Goal: Task Accomplishment & Management: Use online tool/utility

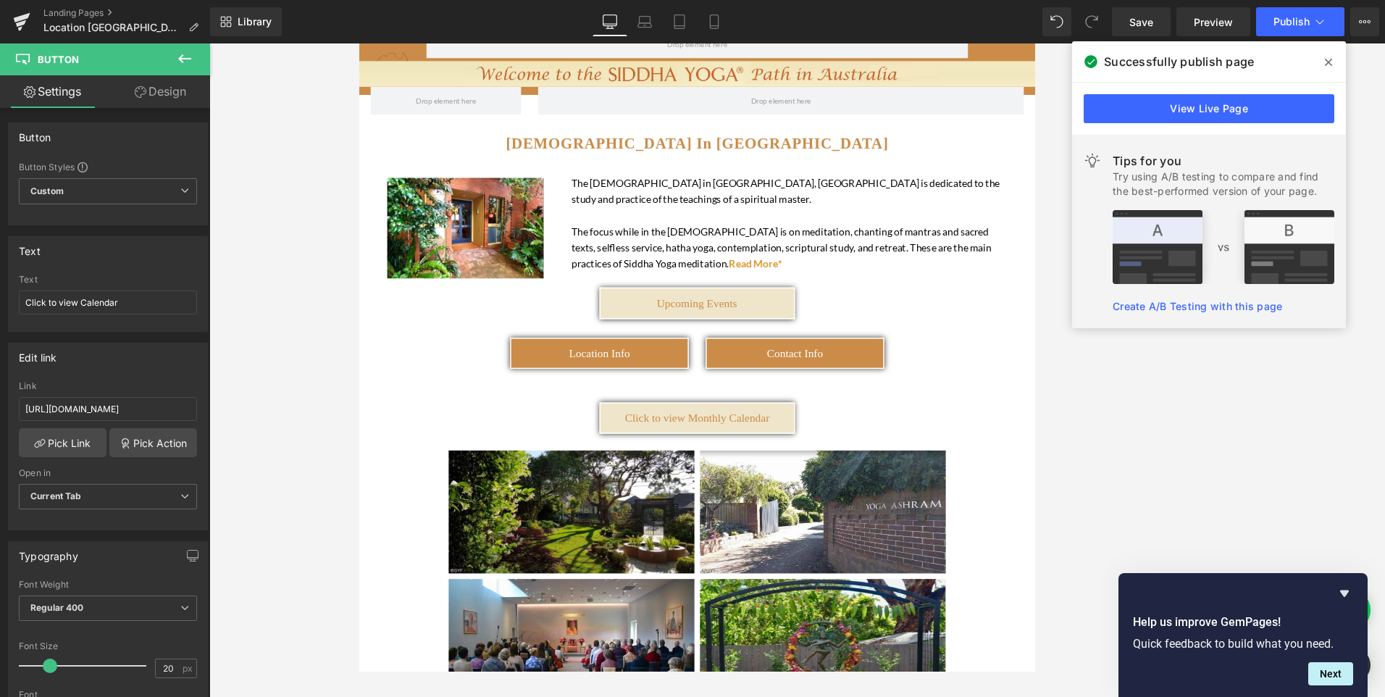
scroll to position [72, 0]
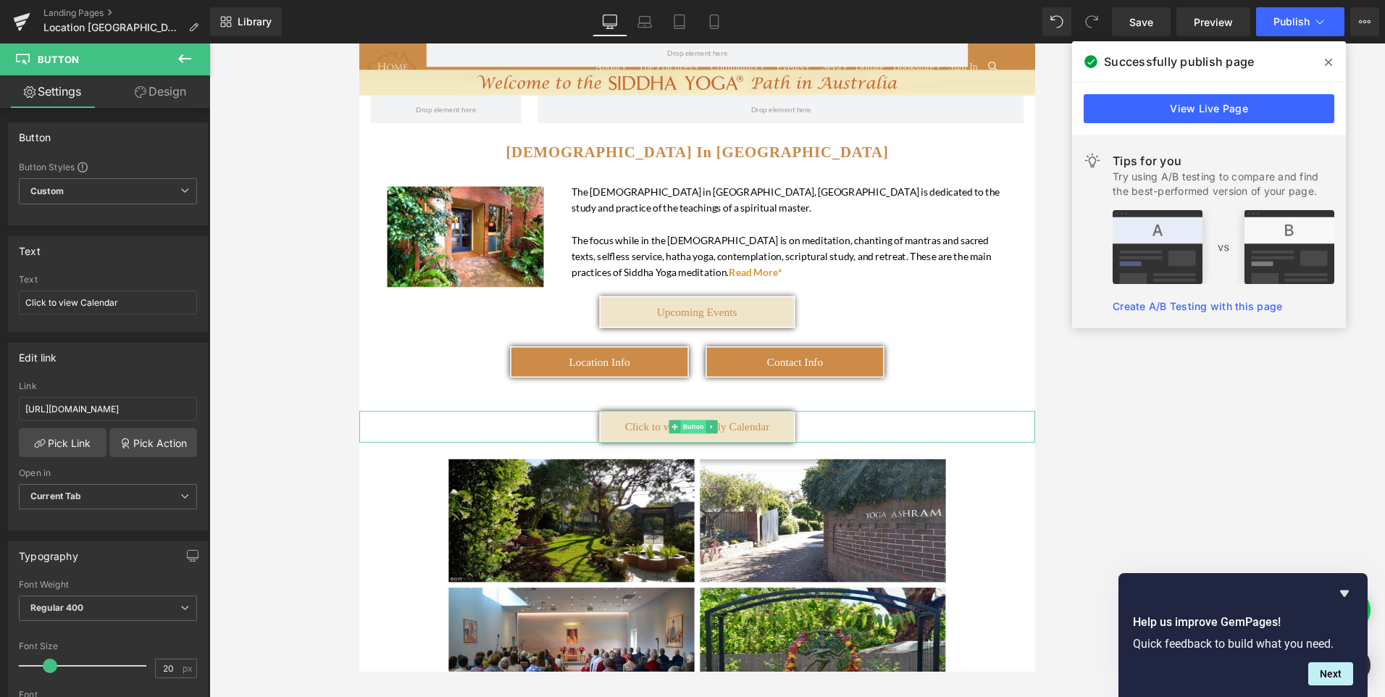
click at [776, 541] on span "Button" at bounding box center [791, 540] width 33 height 17
click at [63, 440] on link "Pick Link" at bounding box center [63, 442] width 88 height 29
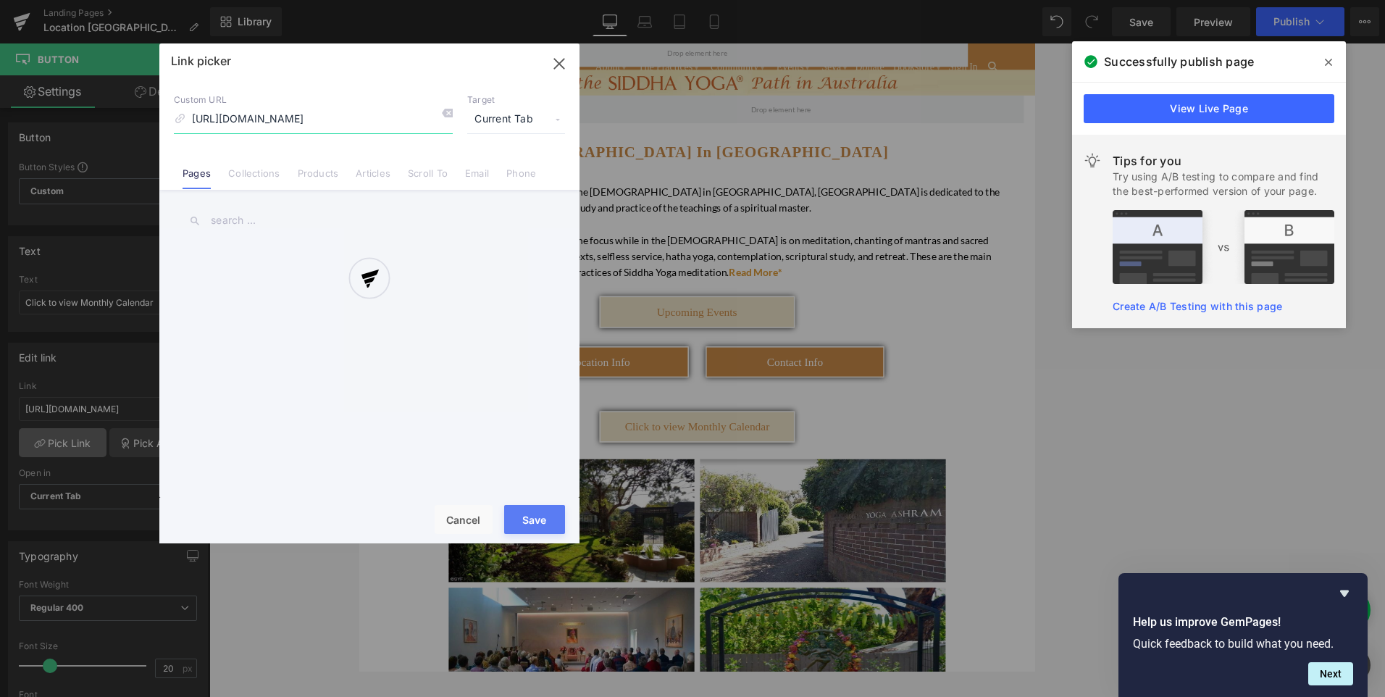
scroll to position [0, 274]
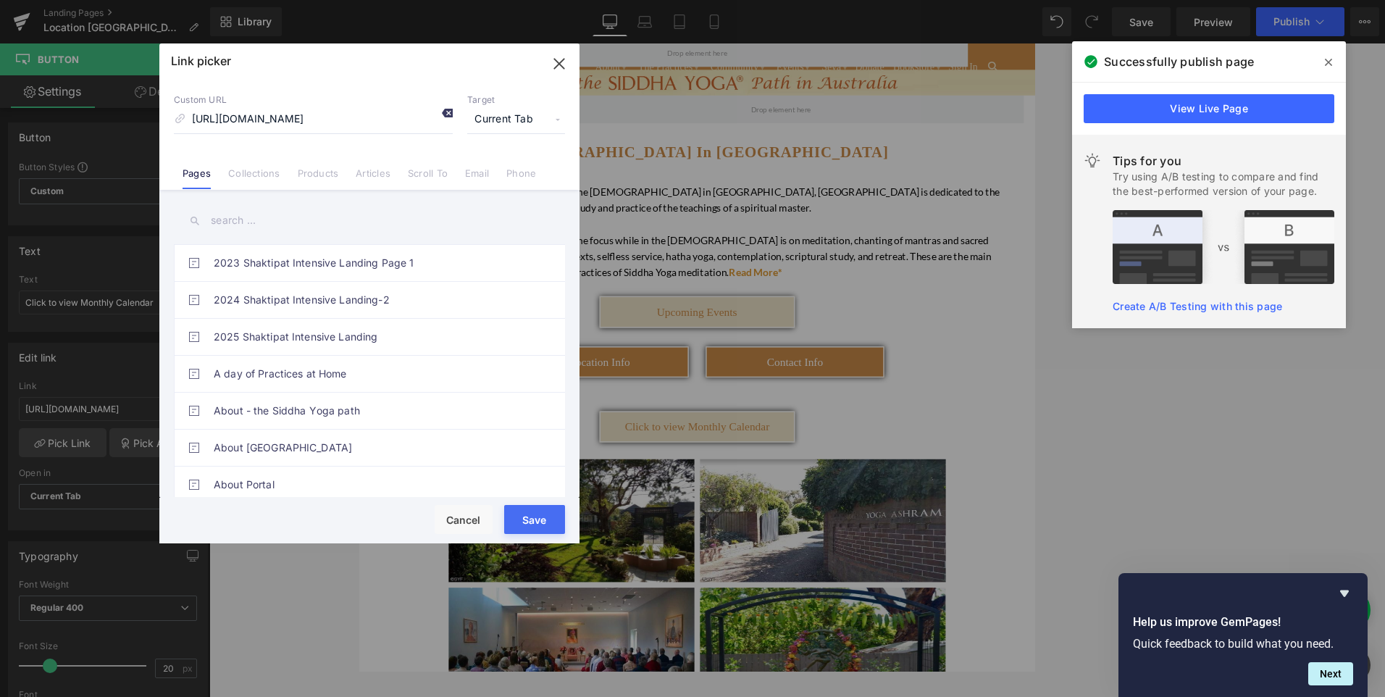
click at [442, 112] on icon at bounding box center [447, 113] width 12 height 12
click at [384, 121] on input at bounding box center [313, 120] width 279 height 28
paste input "[URL][DOMAIN_NAME][DATE][DATE]"
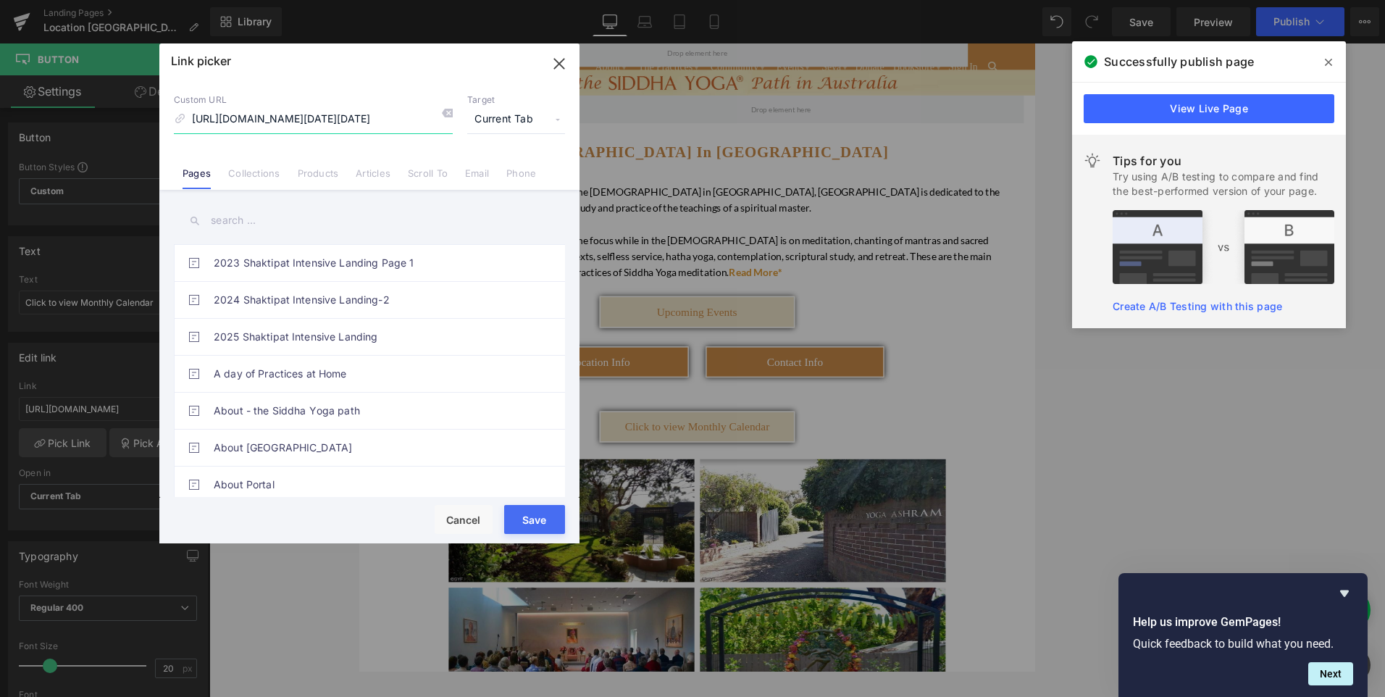
type input "[URL][DOMAIN_NAME][DATE][DATE]"
click at [533, 519] on button "Save" at bounding box center [534, 519] width 61 height 29
type input "[URL][DOMAIN_NAME][DATE][DATE]"
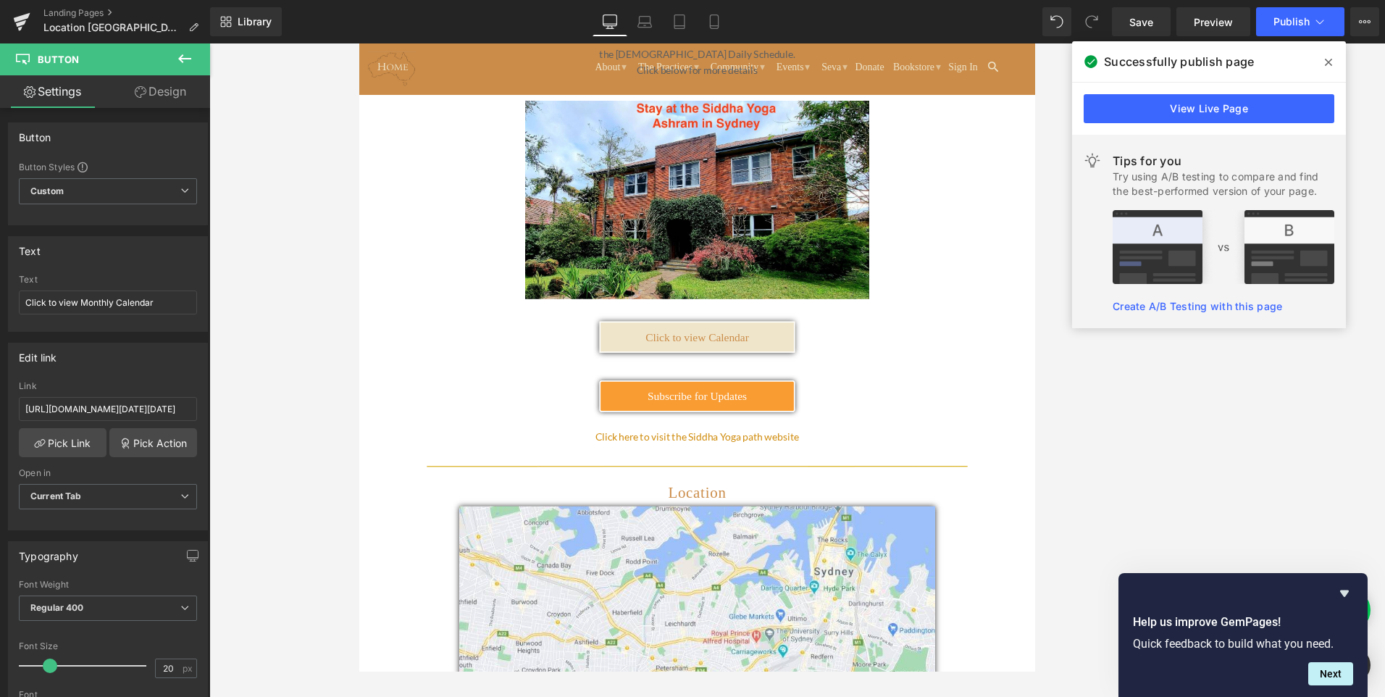
scroll to position [2245, 0]
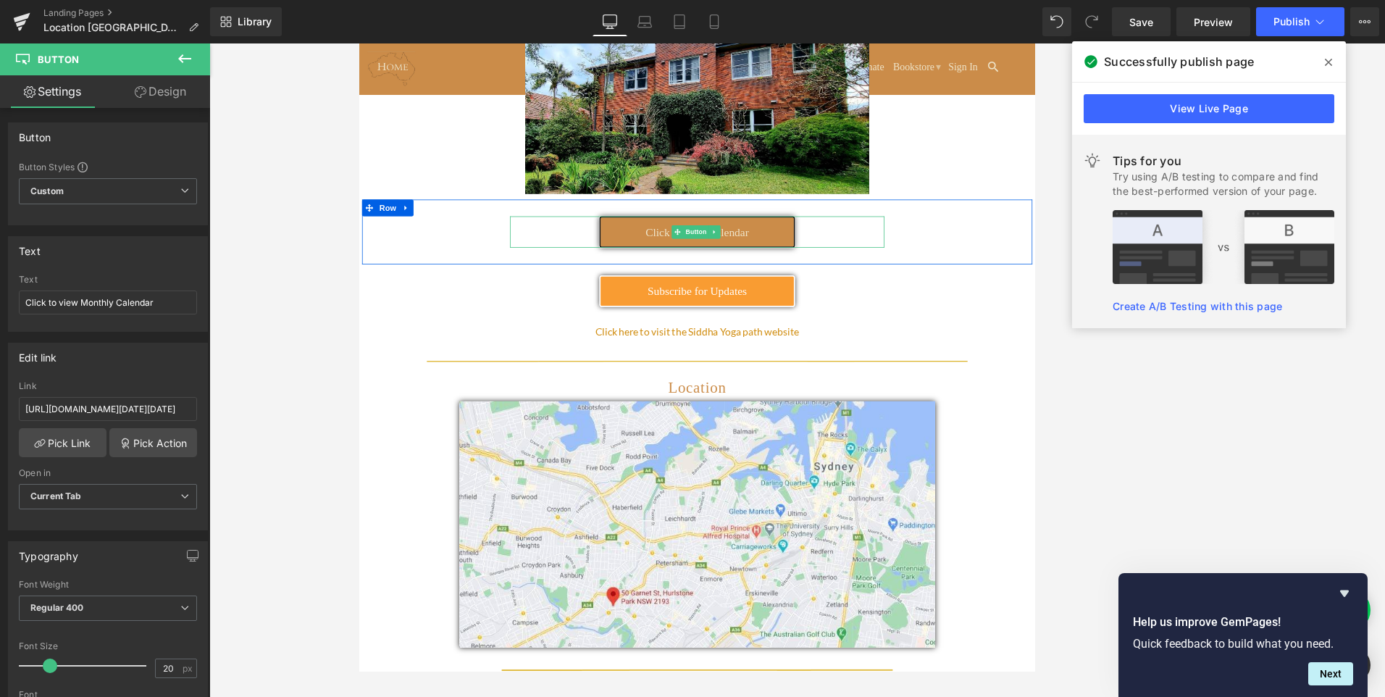
click at [694, 267] on link "Click to view Calendar" at bounding box center [796, 287] width 253 height 41
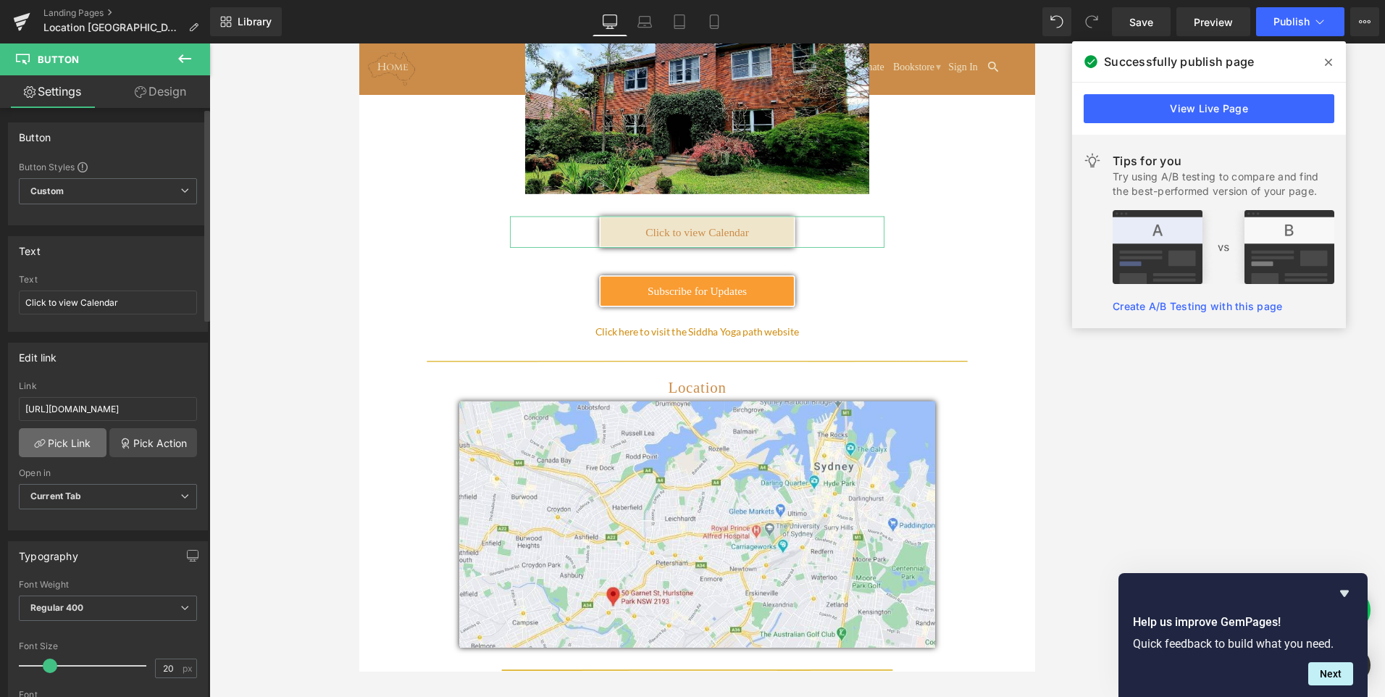
click at [83, 439] on link "Pick Link" at bounding box center [63, 442] width 88 height 29
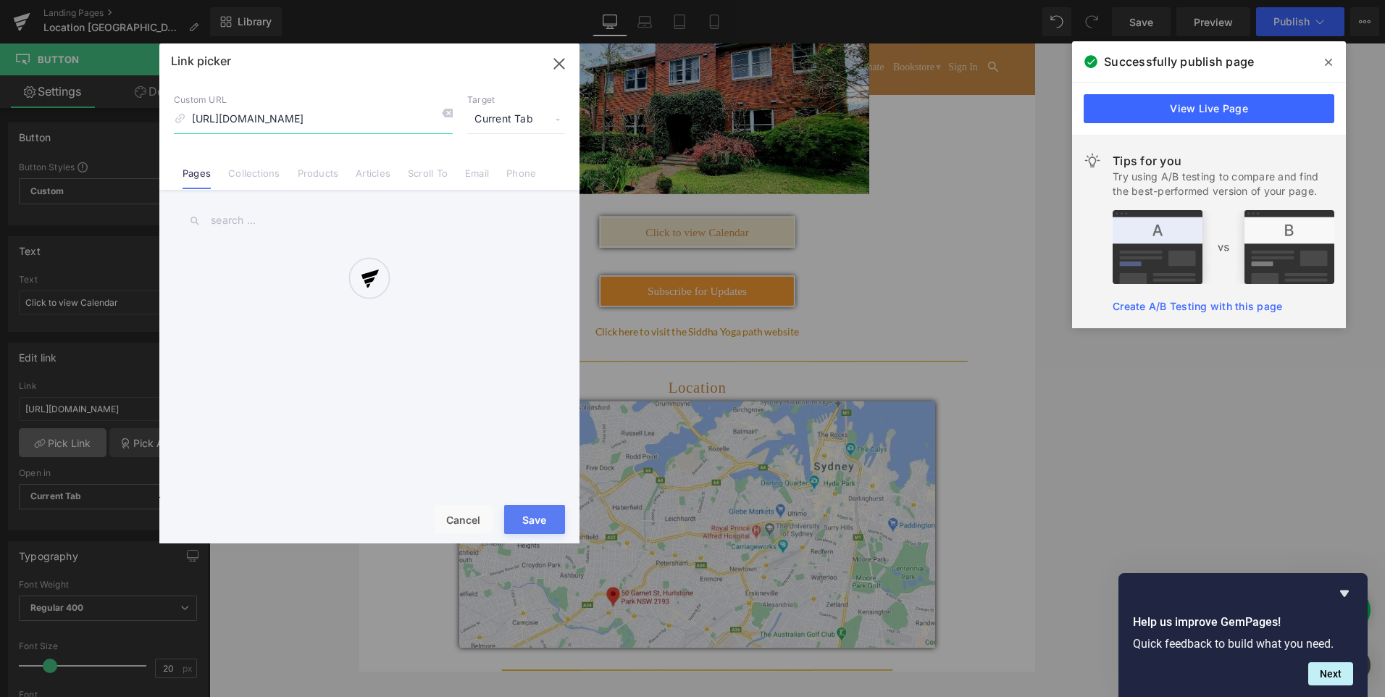
scroll to position [0, 274]
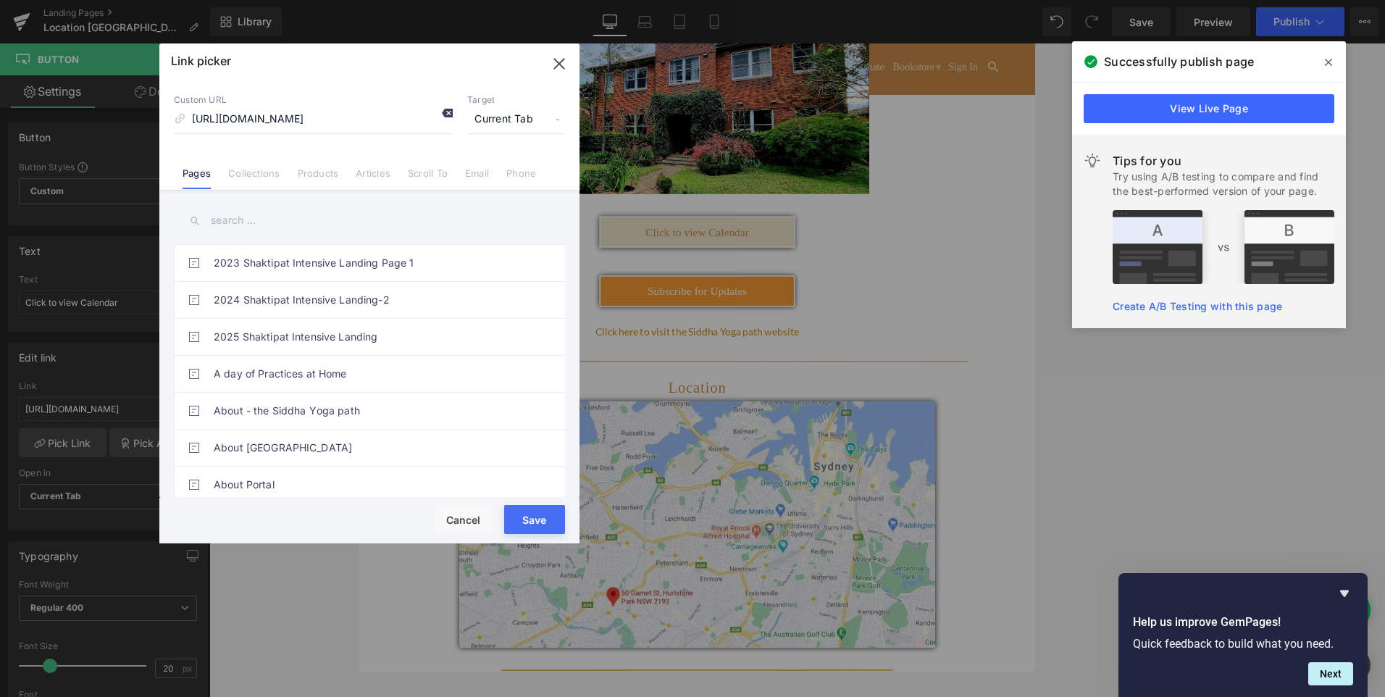
click at [448, 112] on icon at bounding box center [447, 113] width 12 height 12
click at [337, 116] on input at bounding box center [313, 120] width 279 height 28
paste input "[URL][DOMAIN_NAME][DATE][DATE]"
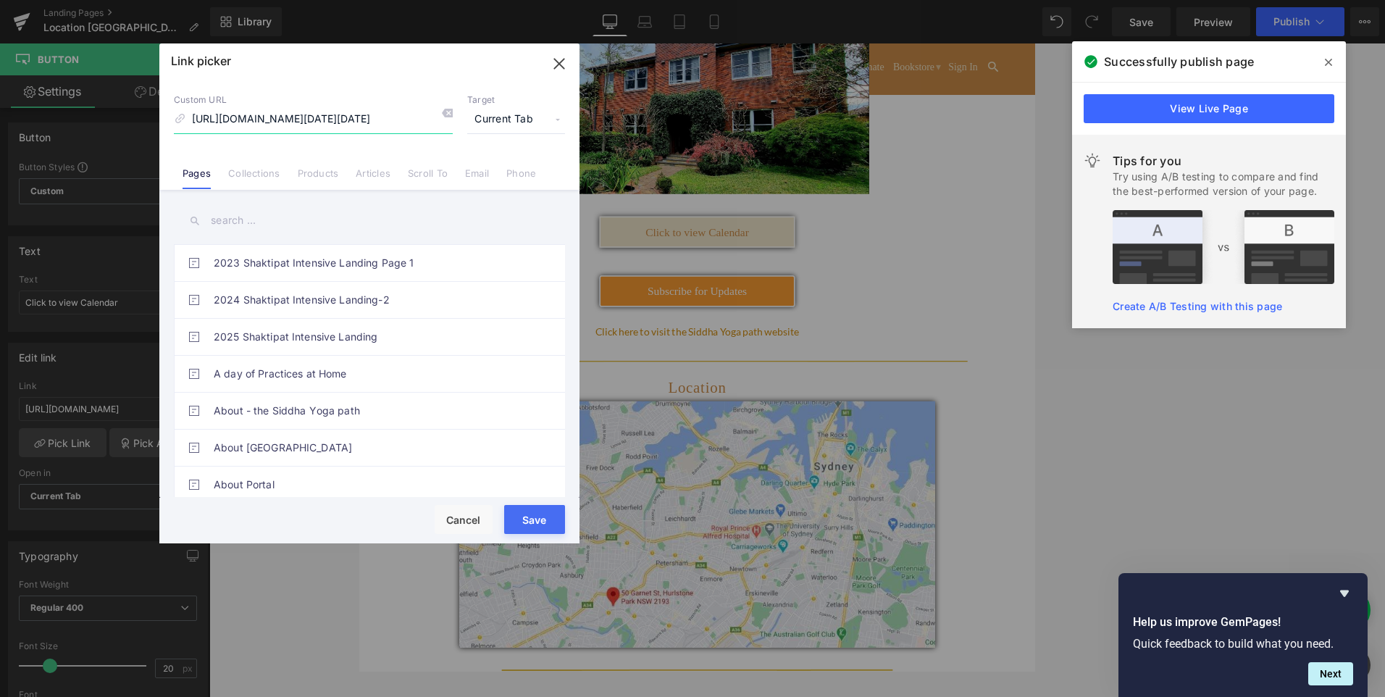
type input "[URL][DOMAIN_NAME][DATE][DATE]"
drag, startPoint x: 550, startPoint y: 516, endPoint x: 248, endPoint y: 603, distance: 314.1
click at [550, 516] on button "Save" at bounding box center [534, 519] width 61 height 29
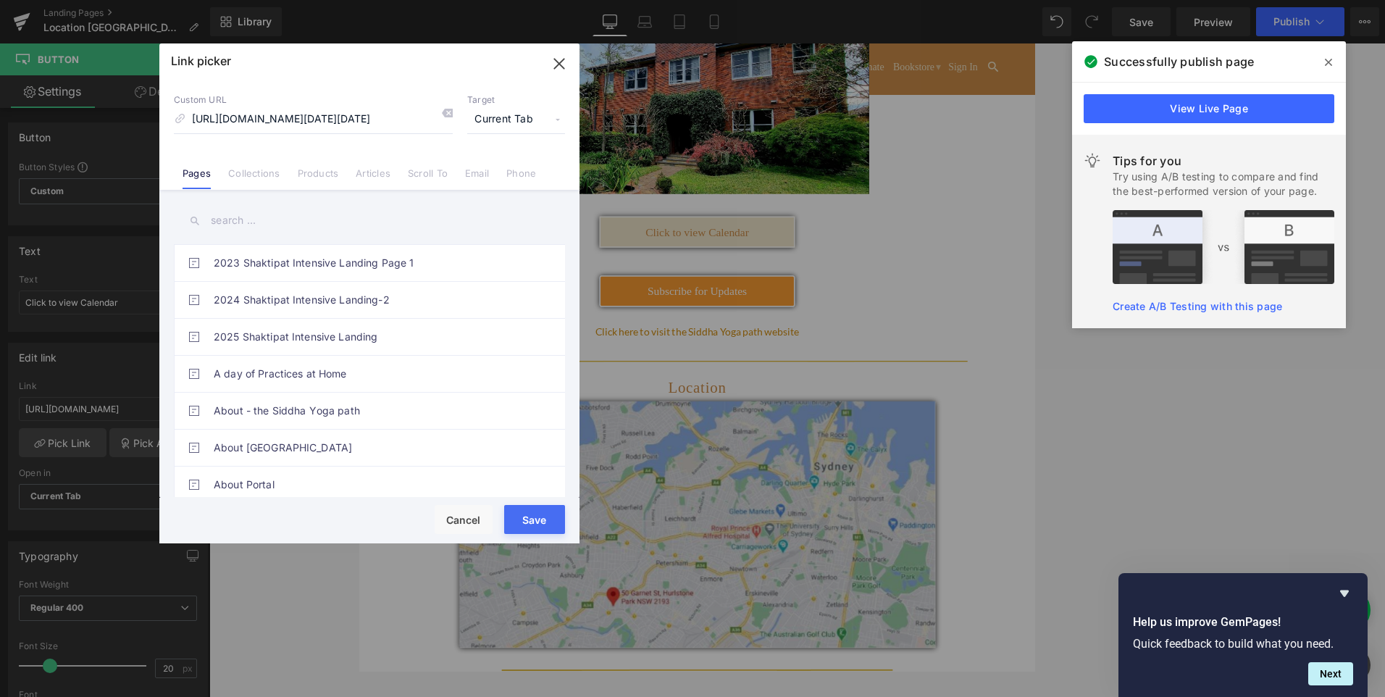
scroll to position [0, 0]
type input "[URL][DOMAIN_NAME][DATE][DATE]"
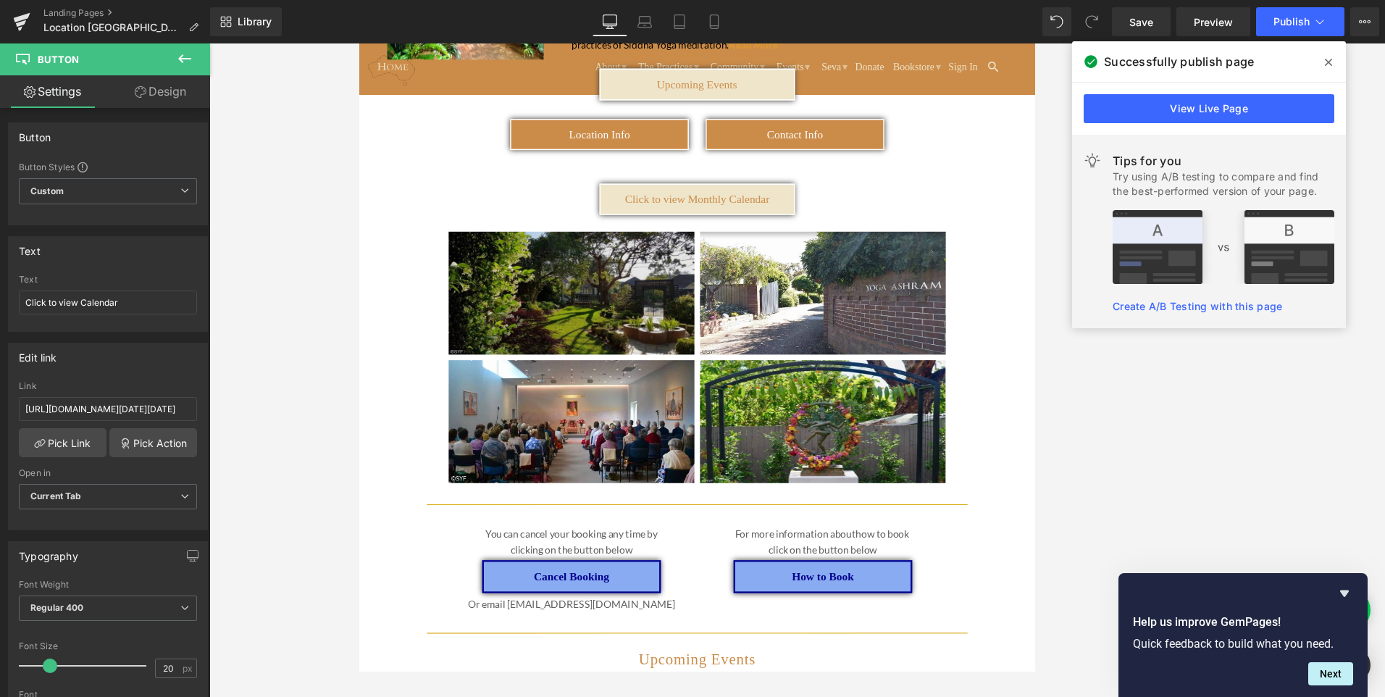
scroll to position [145, 0]
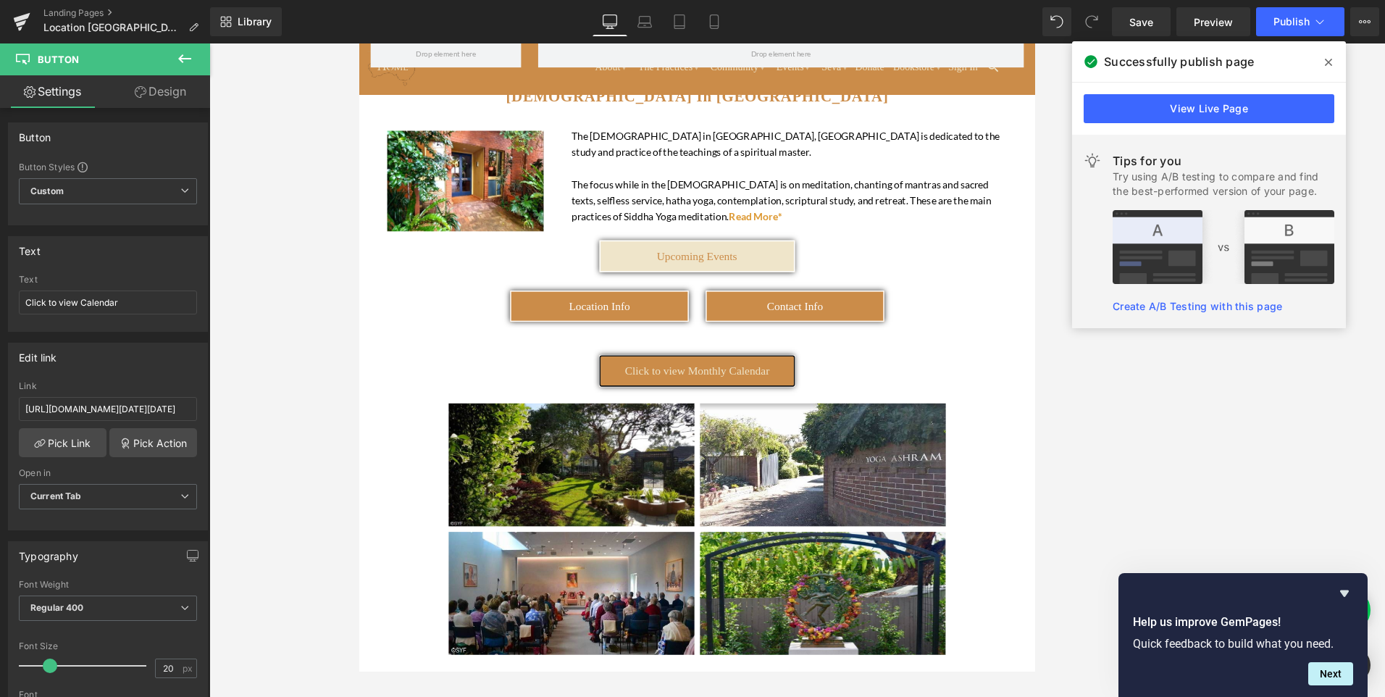
click at [732, 479] on link "Click to view Monthly Calendar" at bounding box center [796, 468] width 253 height 41
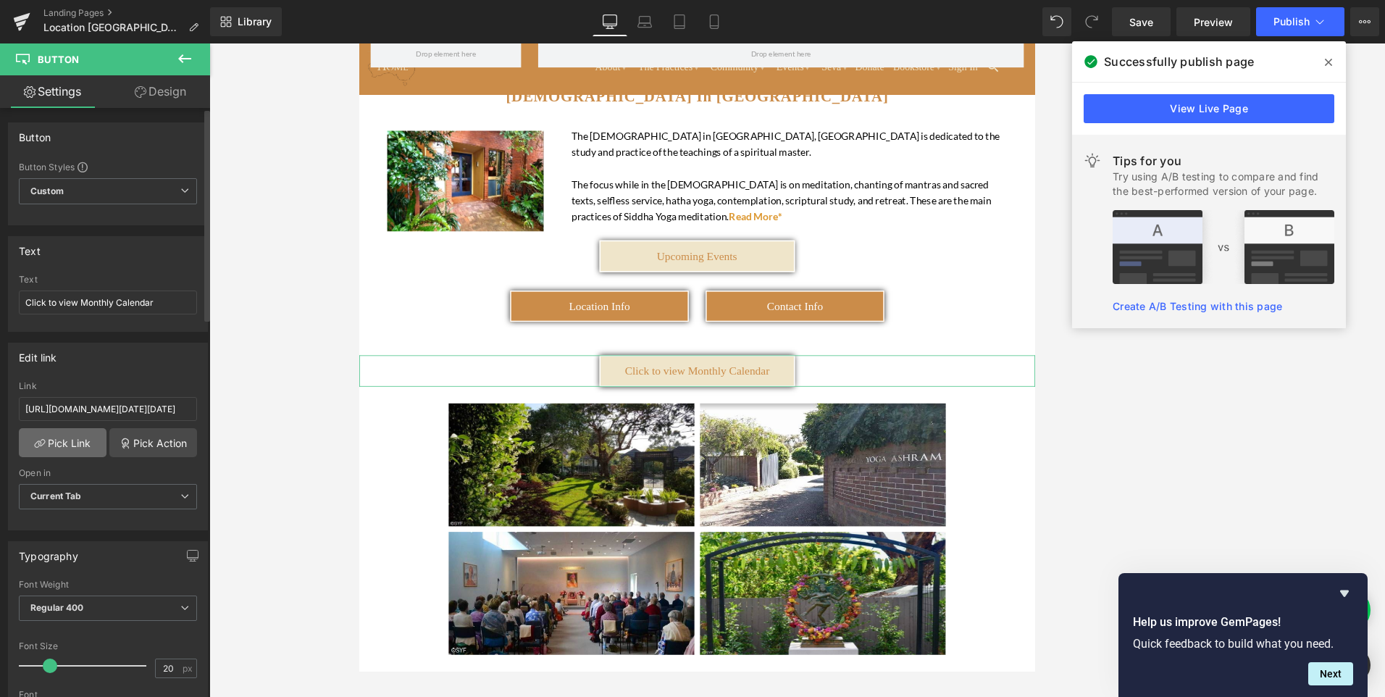
click at [67, 443] on link "Pick Link" at bounding box center [63, 442] width 88 height 29
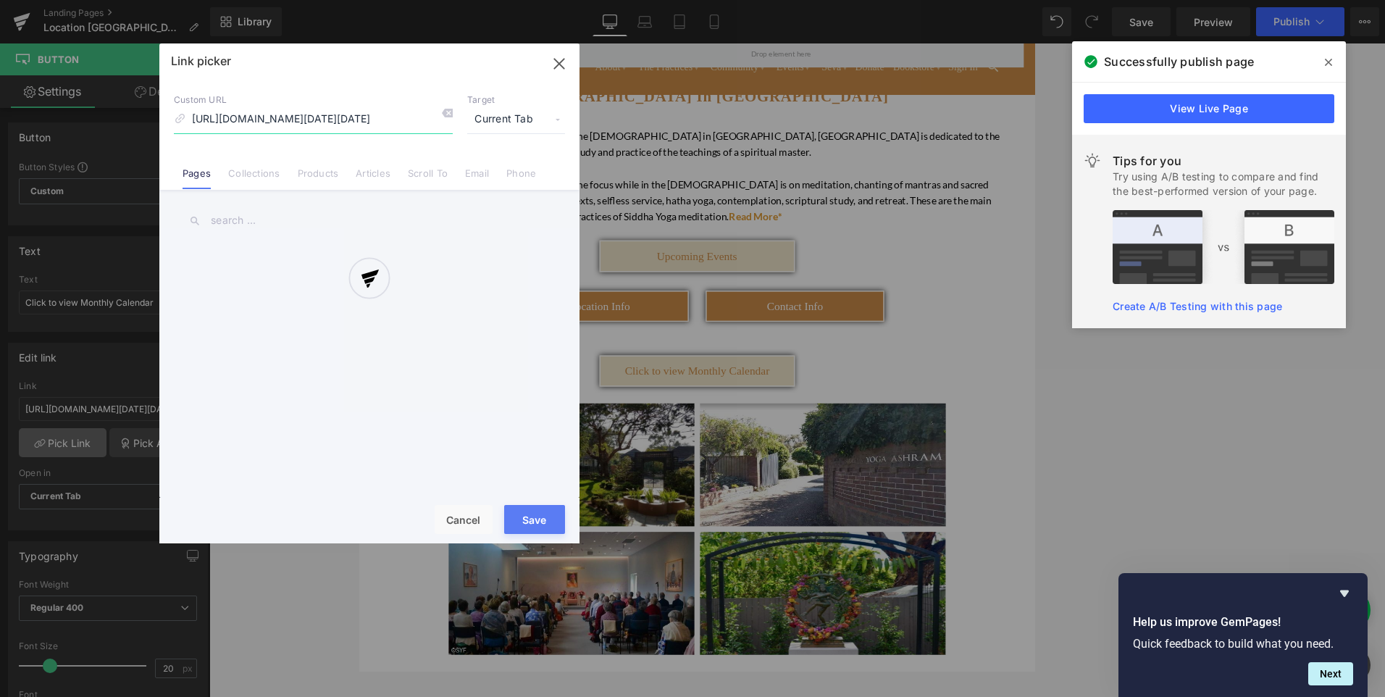
scroll to position [0, 474]
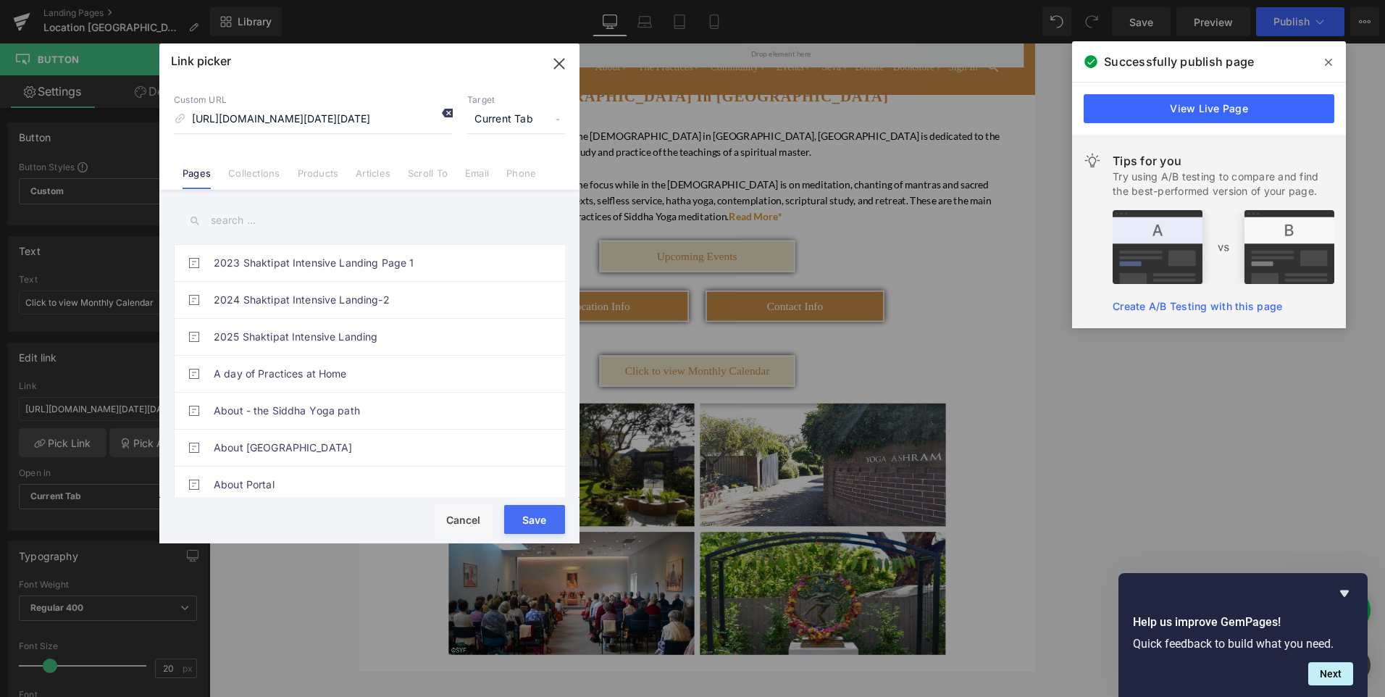
click at [450, 110] on icon at bounding box center [447, 113] width 12 height 12
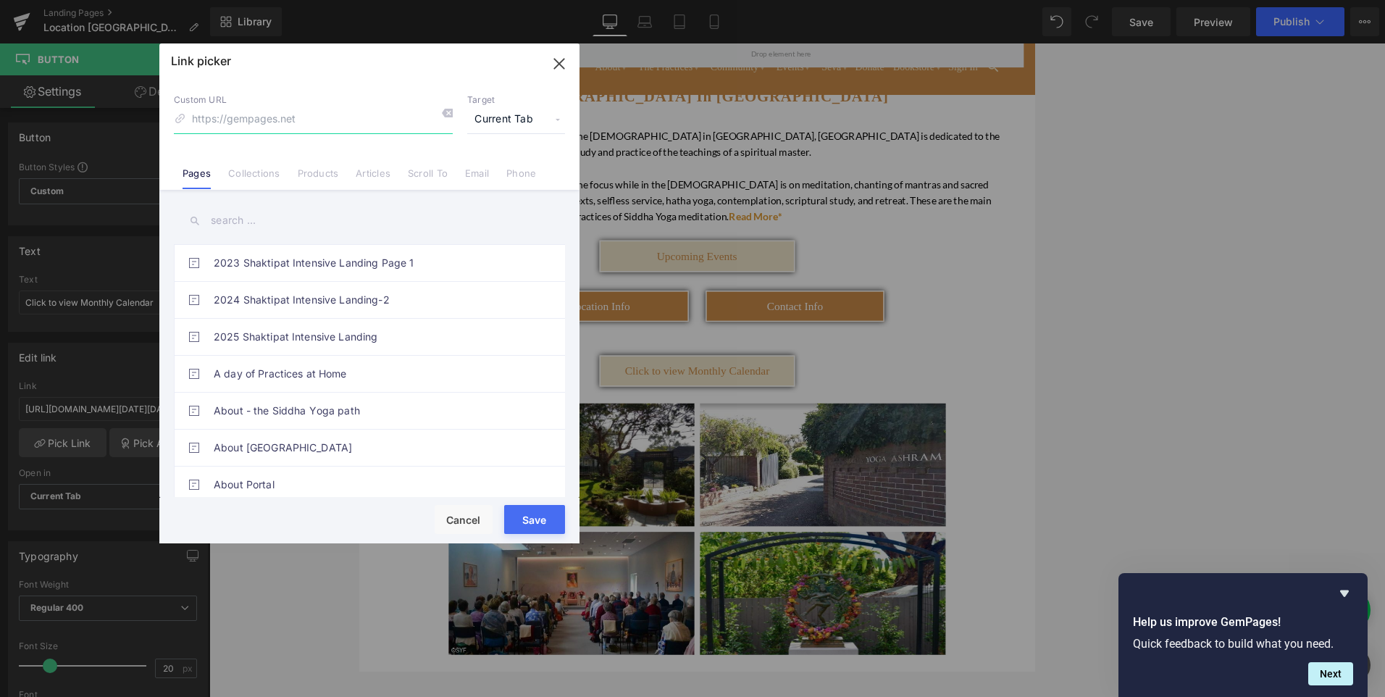
click at [315, 116] on input at bounding box center [313, 120] width 279 height 28
paste input "[URL][DOMAIN_NAME]"
type input "[URL][DOMAIN_NAME]"
click at [529, 513] on button "Save" at bounding box center [534, 519] width 61 height 29
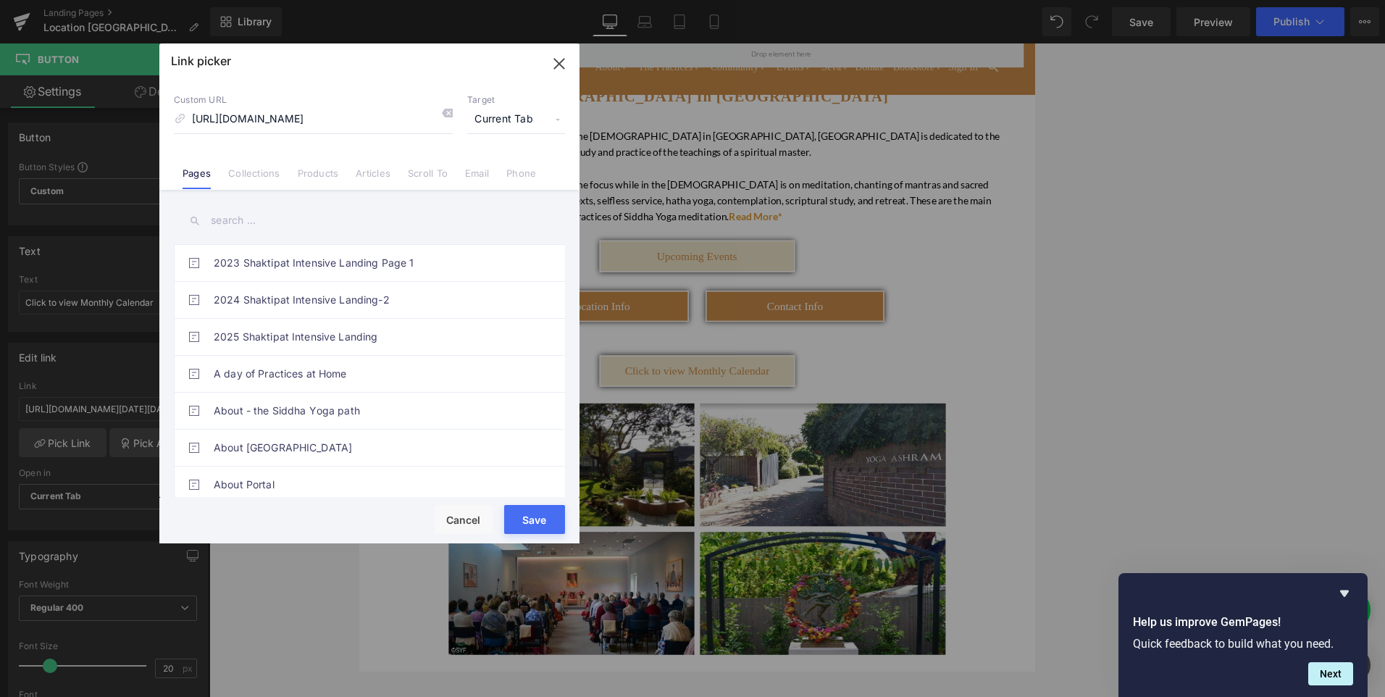
scroll to position [0, 0]
type input "[URL][DOMAIN_NAME]"
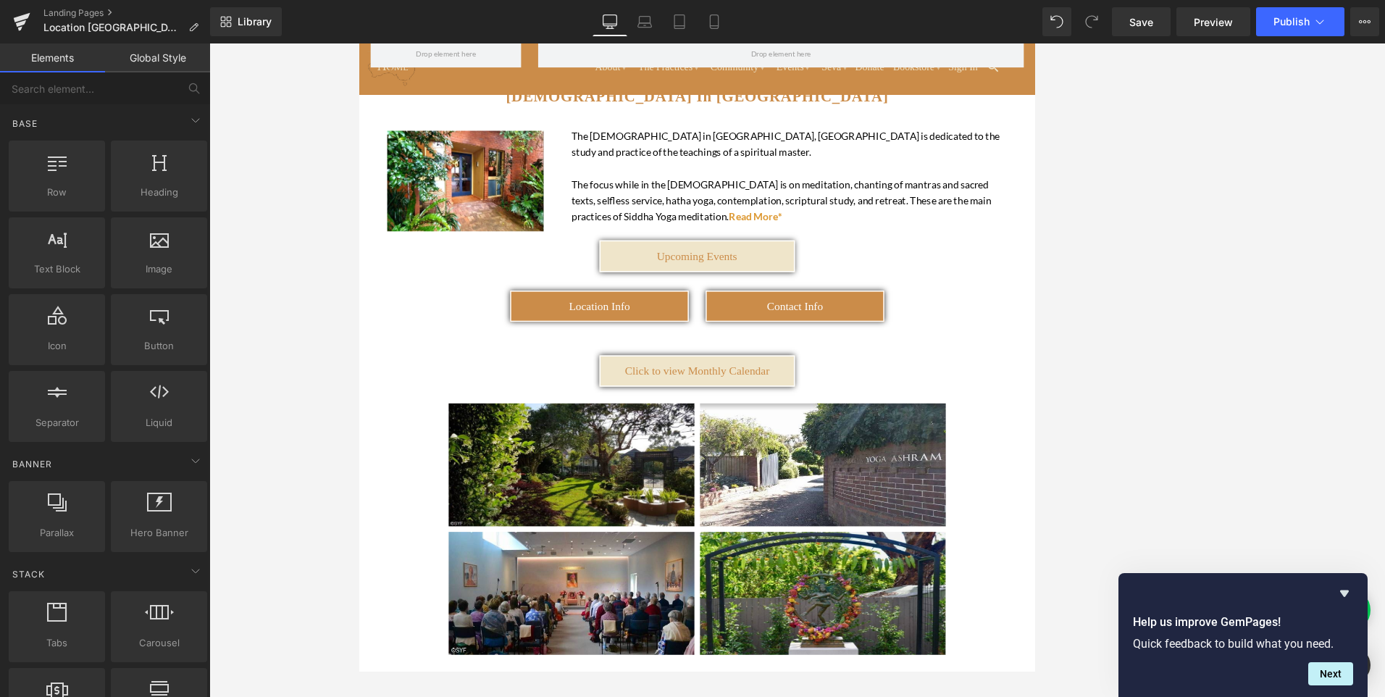
click at [1118, 200] on div at bounding box center [796, 369] width 1175 height 653
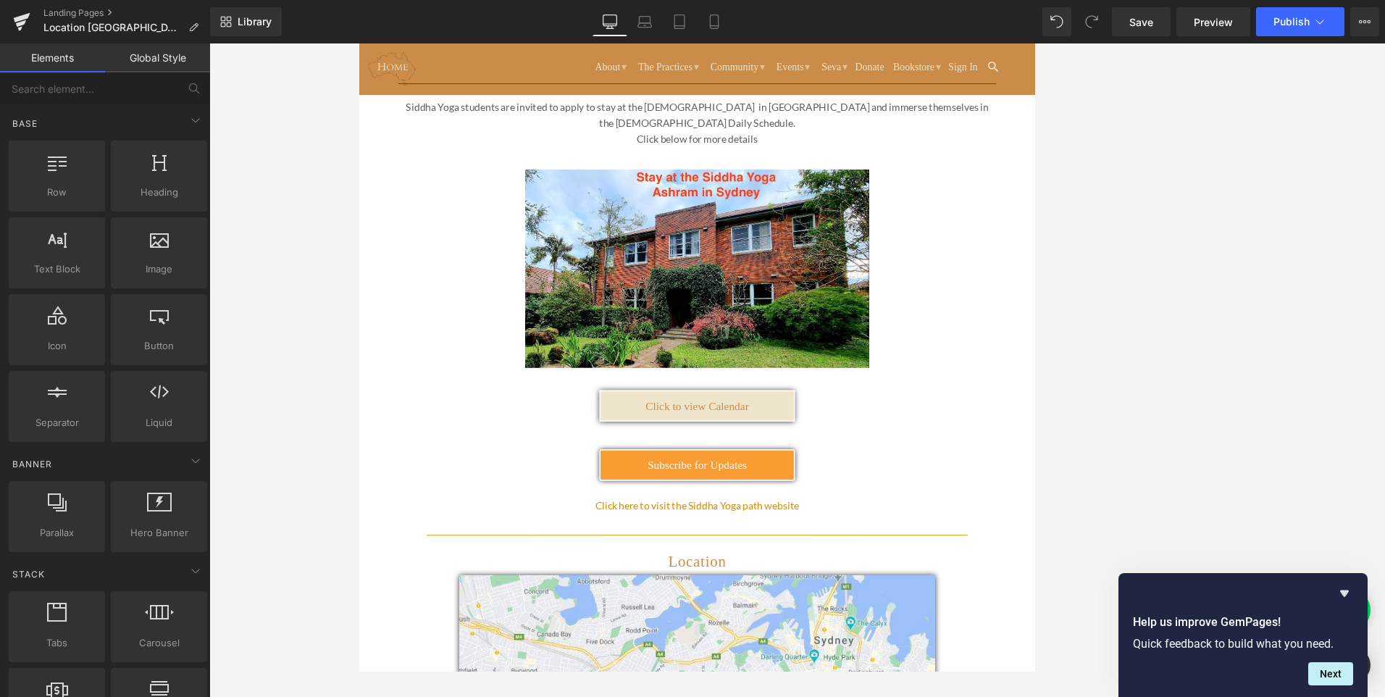
scroll to position [2089, 0]
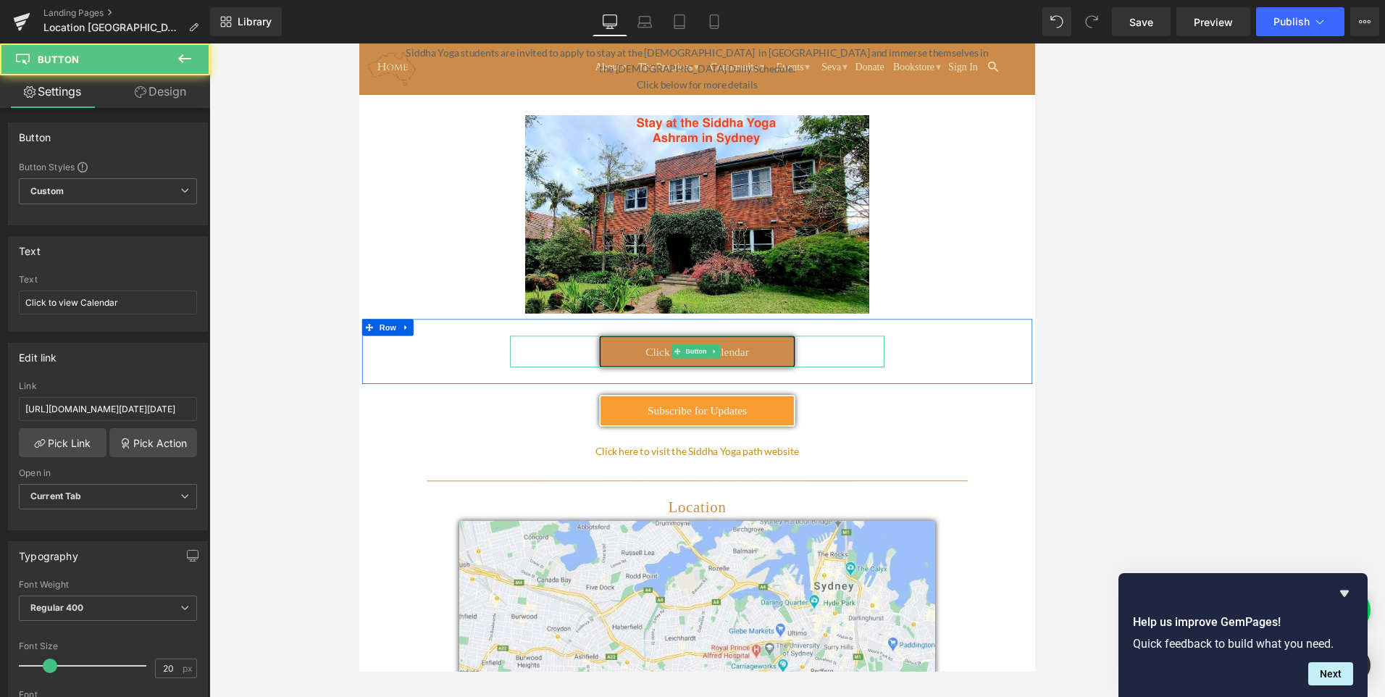
click at [730, 435] on span "Click to view Calendar" at bounding box center [797, 443] width 134 height 16
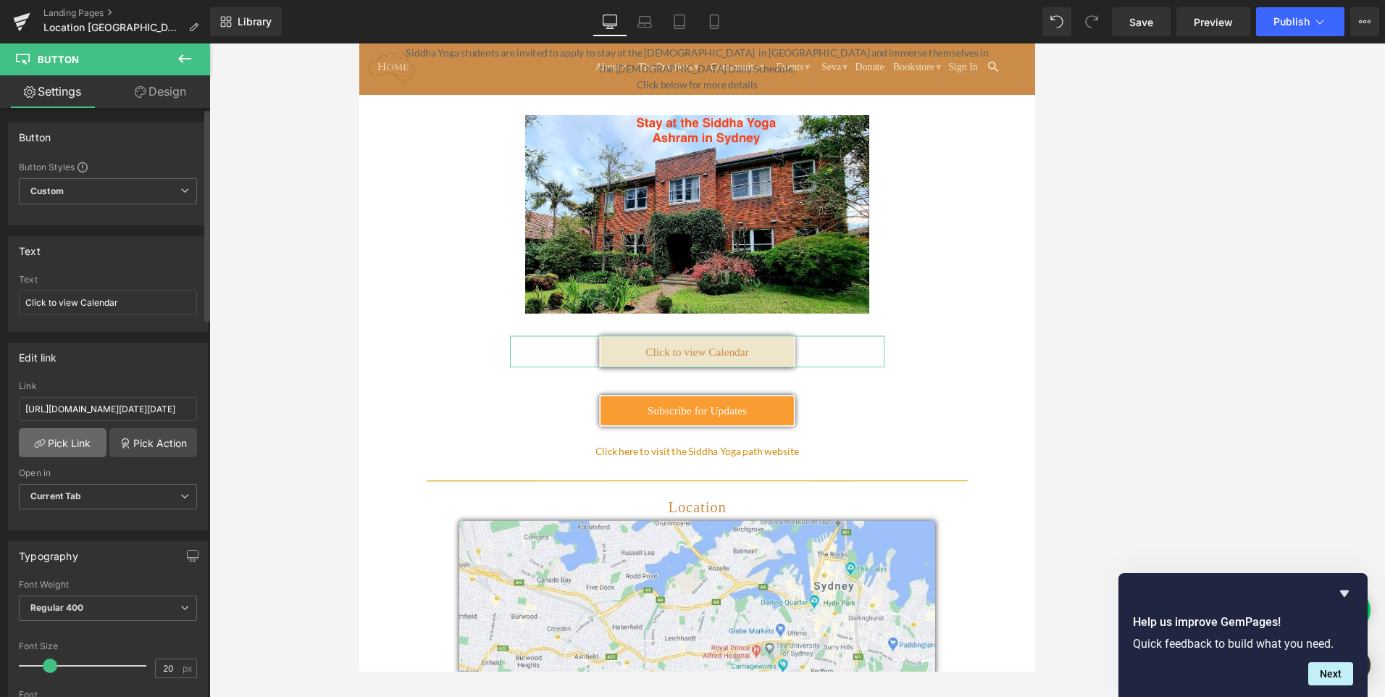
click at [63, 440] on link "Pick Link" at bounding box center [63, 442] width 88 height 29
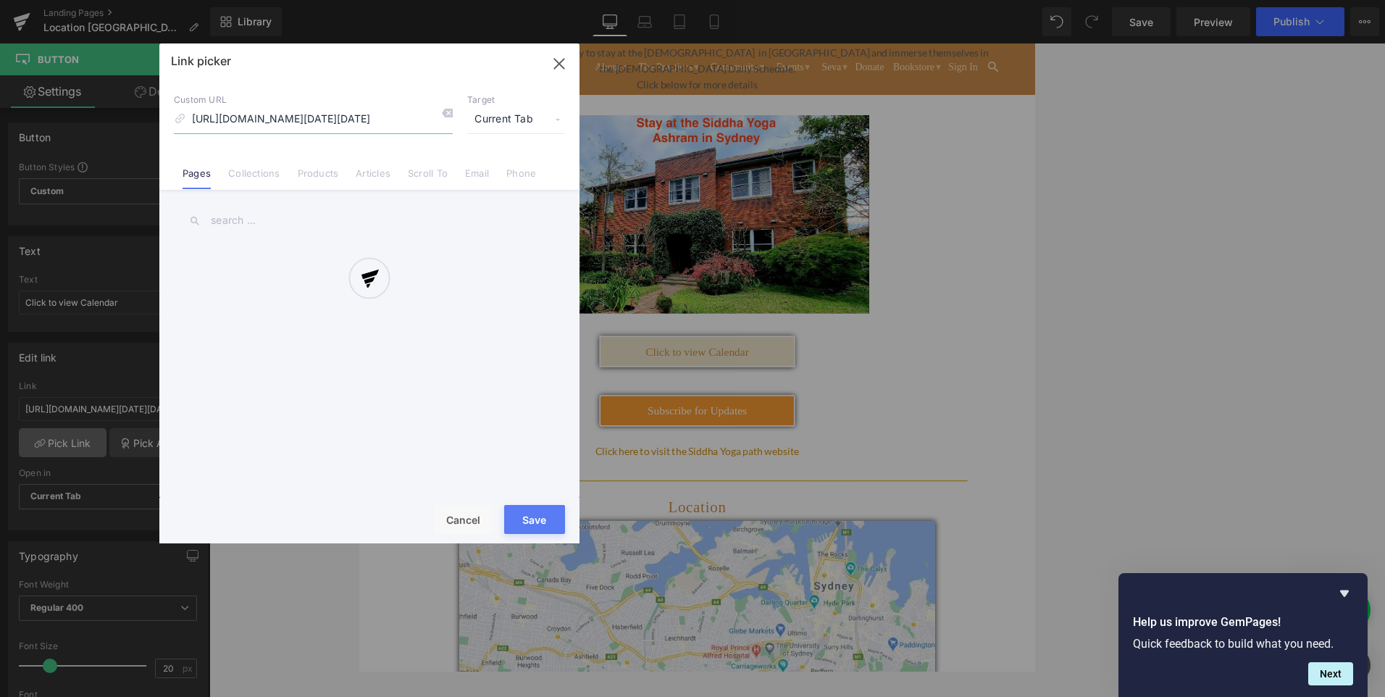
scroll to position [0, 474]
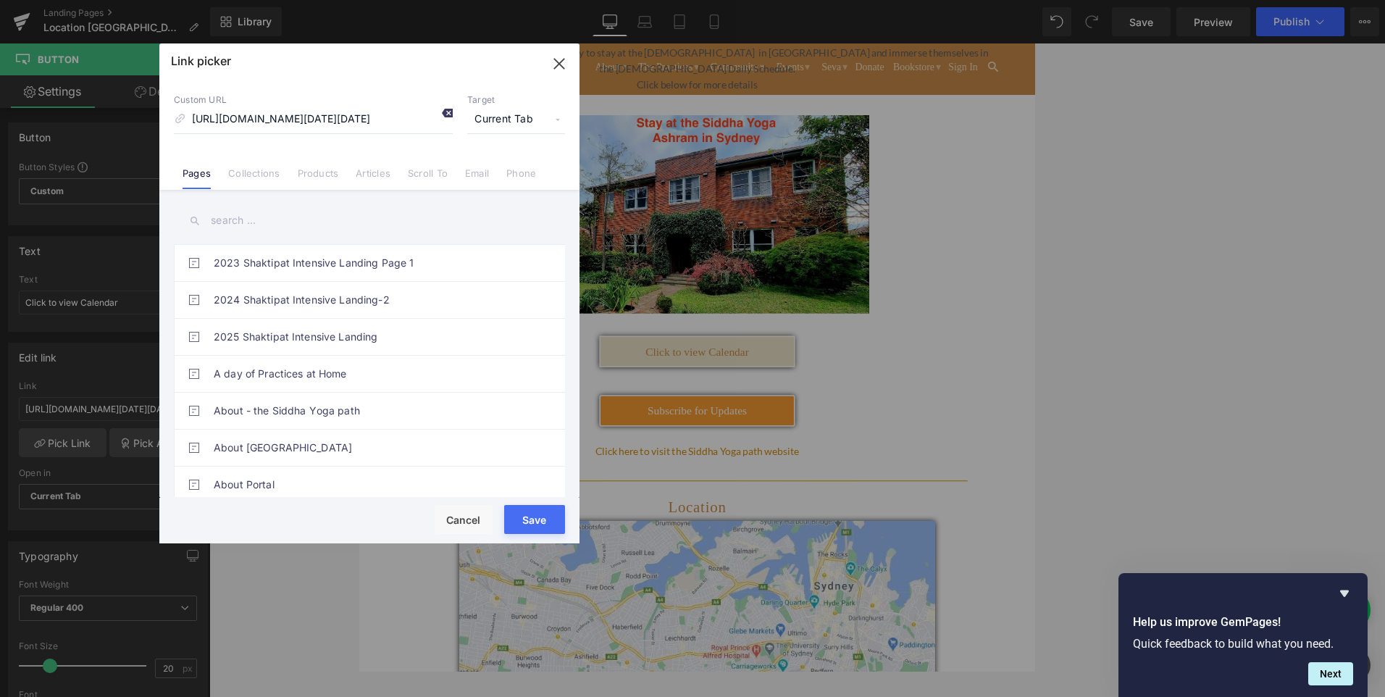
click at [444, 114] on icon at bounding box center [447, 113] width 12 height 12
click at [311, 117] on input at bounding box center [313, 120] width 279 height 28
paste input "[URL][DOMAIN_NAME]"
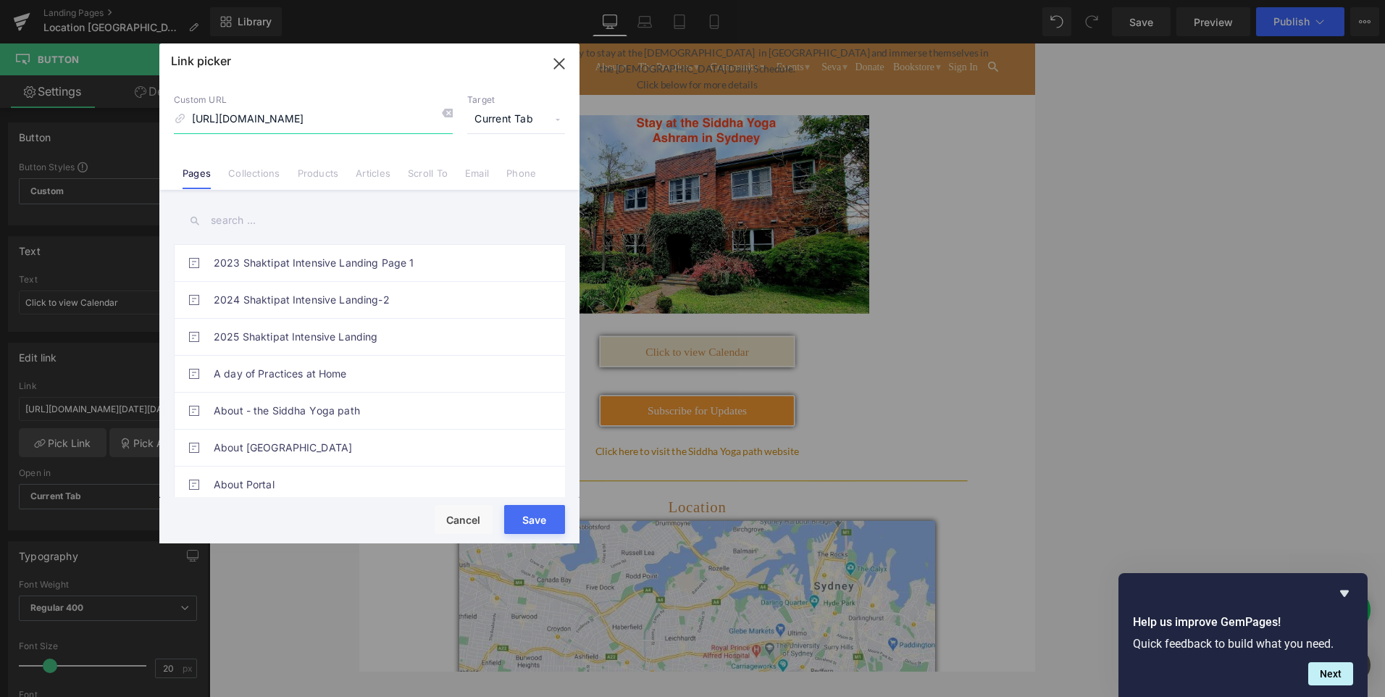
type input "[URL][DOMAIN_NAME]"
click at [532, 517] on button "Save" at bounding box center [534, 519] width 61 height 29
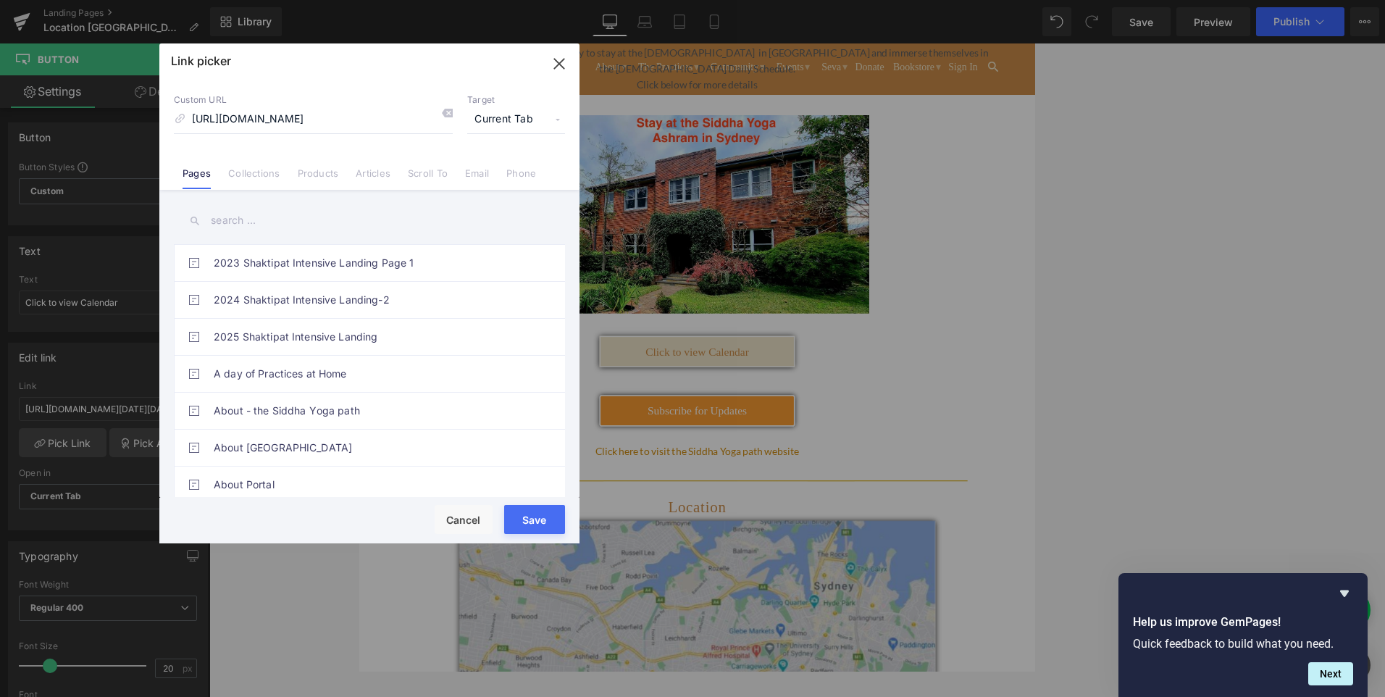
type input "[URL][DOMAIN_NAME]"
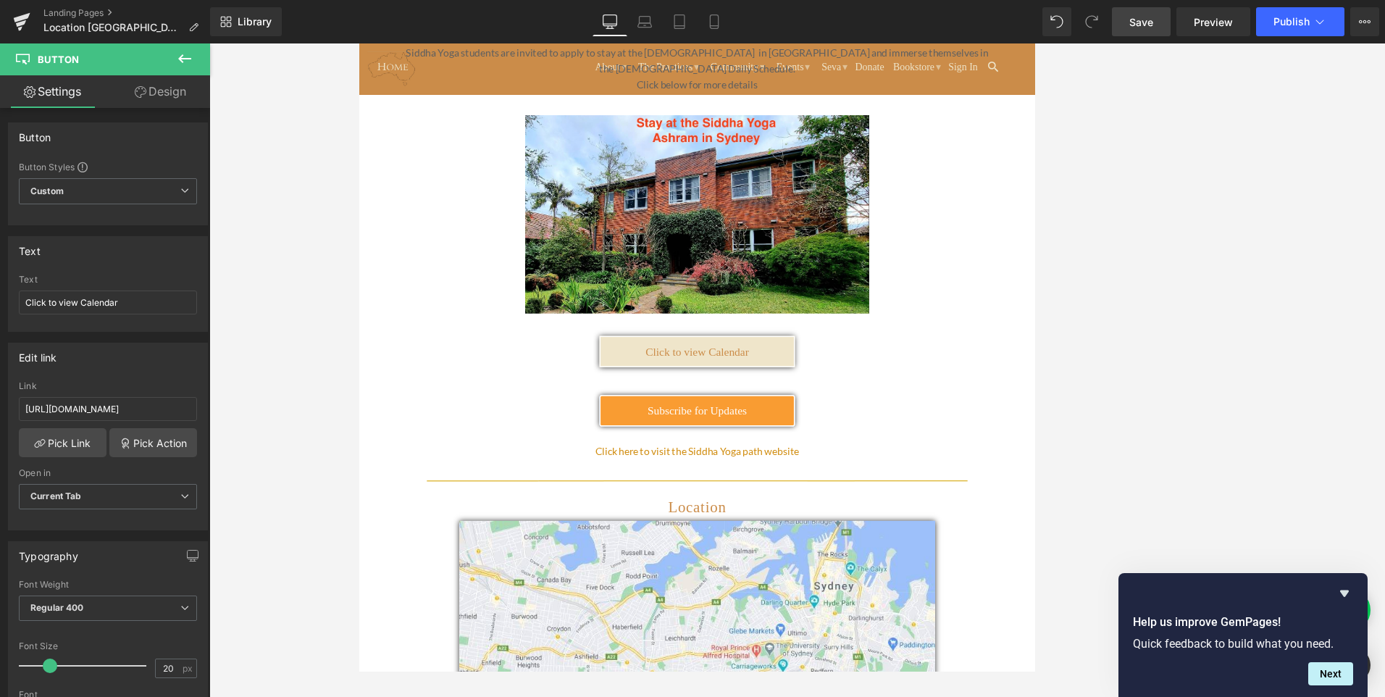
click at [1145, 25] on span "Save" at bounding box center [1141, 21] width 24 height 15
click at [1320, 25] on icon at bounding box center [1319, 21] width 14 height 14
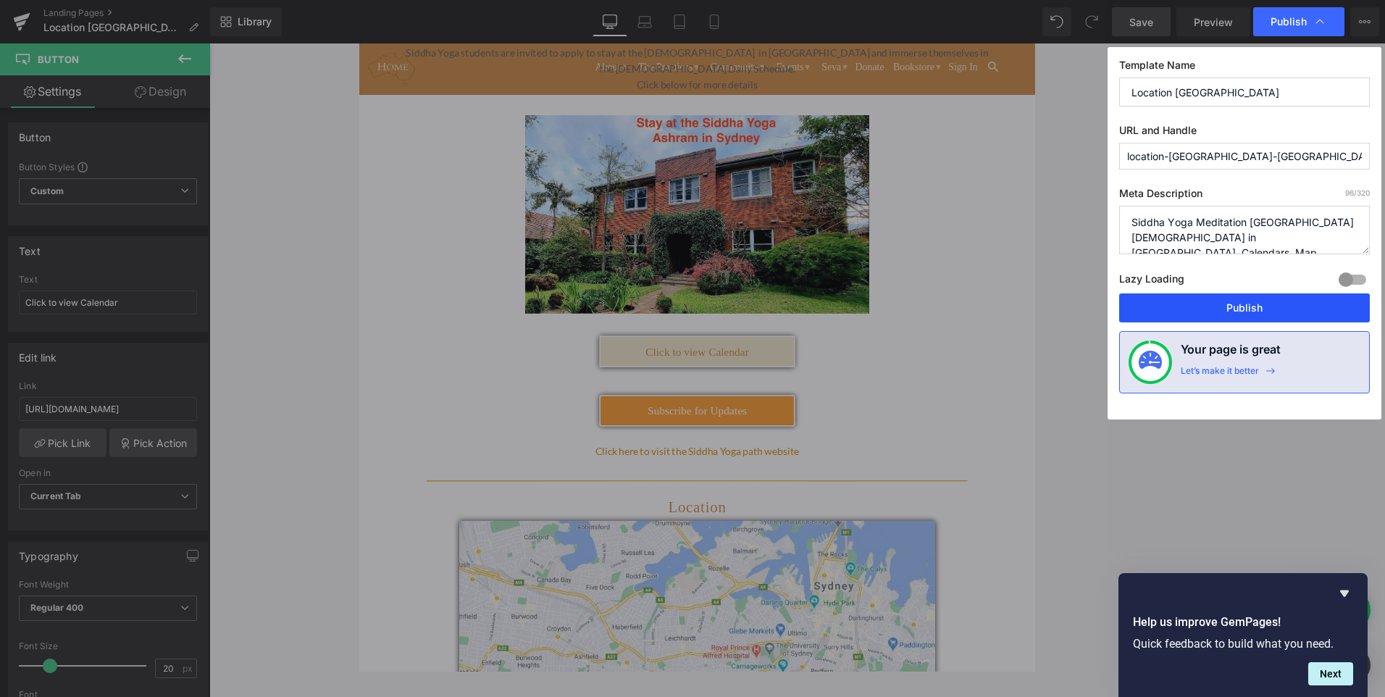
click at [1218, 310] on button "Publish" at bounding box center [1244, 307] width 251 height 29
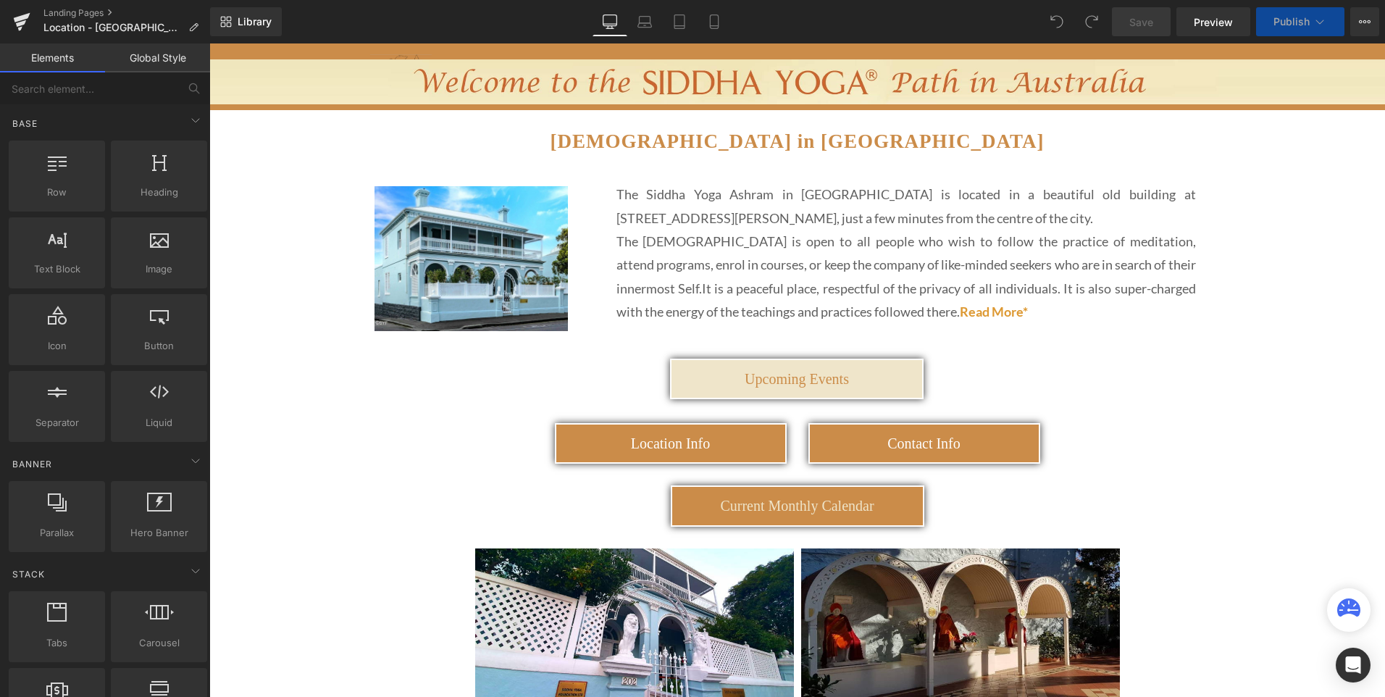
scroll to position [145, 0]
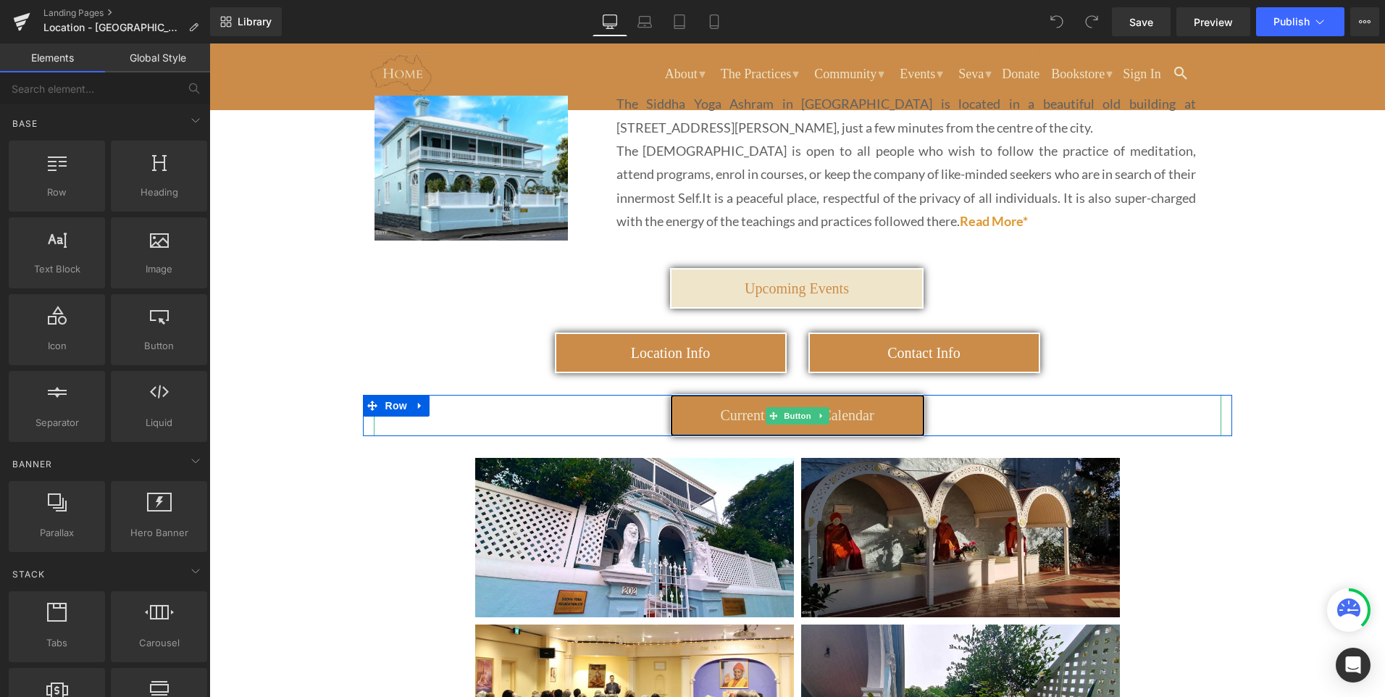
click at [729, 420] on span "Current Monthly Calendar" at bounding box center [797, 415] width 154 height 16
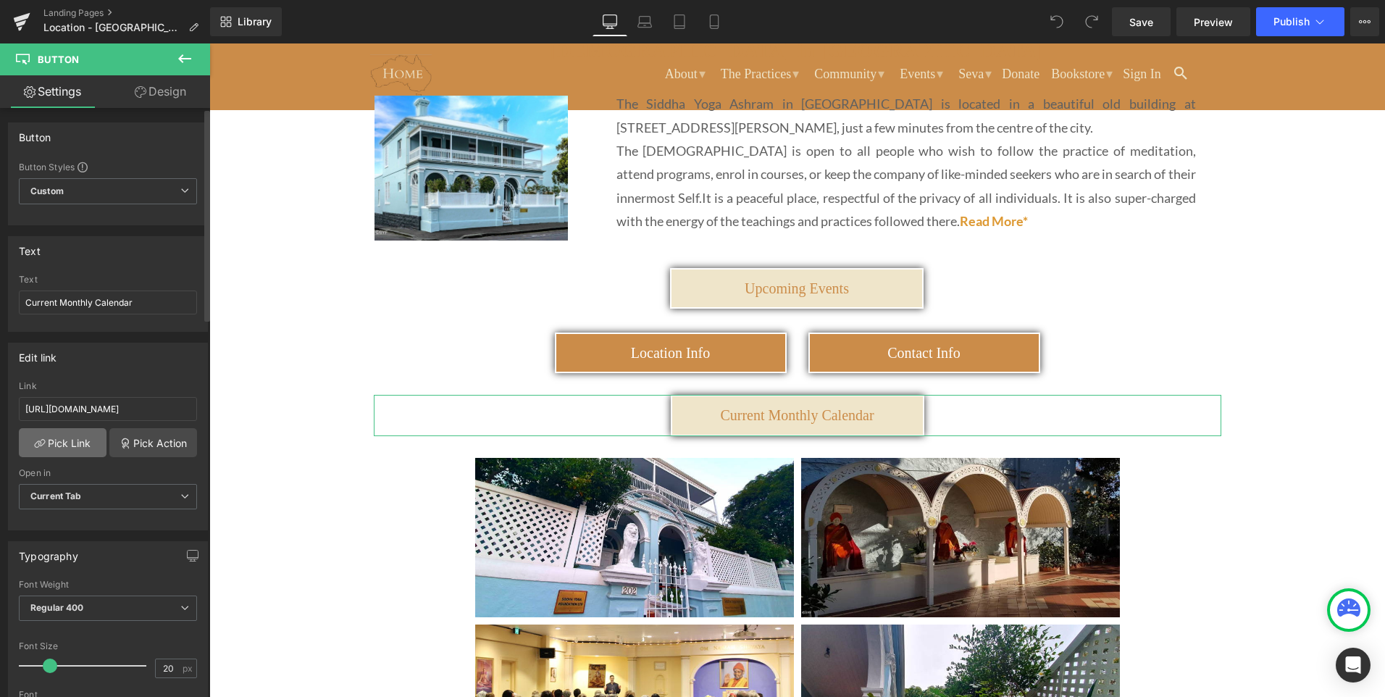
click at [59, 440] on link "Pick Link" at bounding box center [63, 442] width 88 height 29
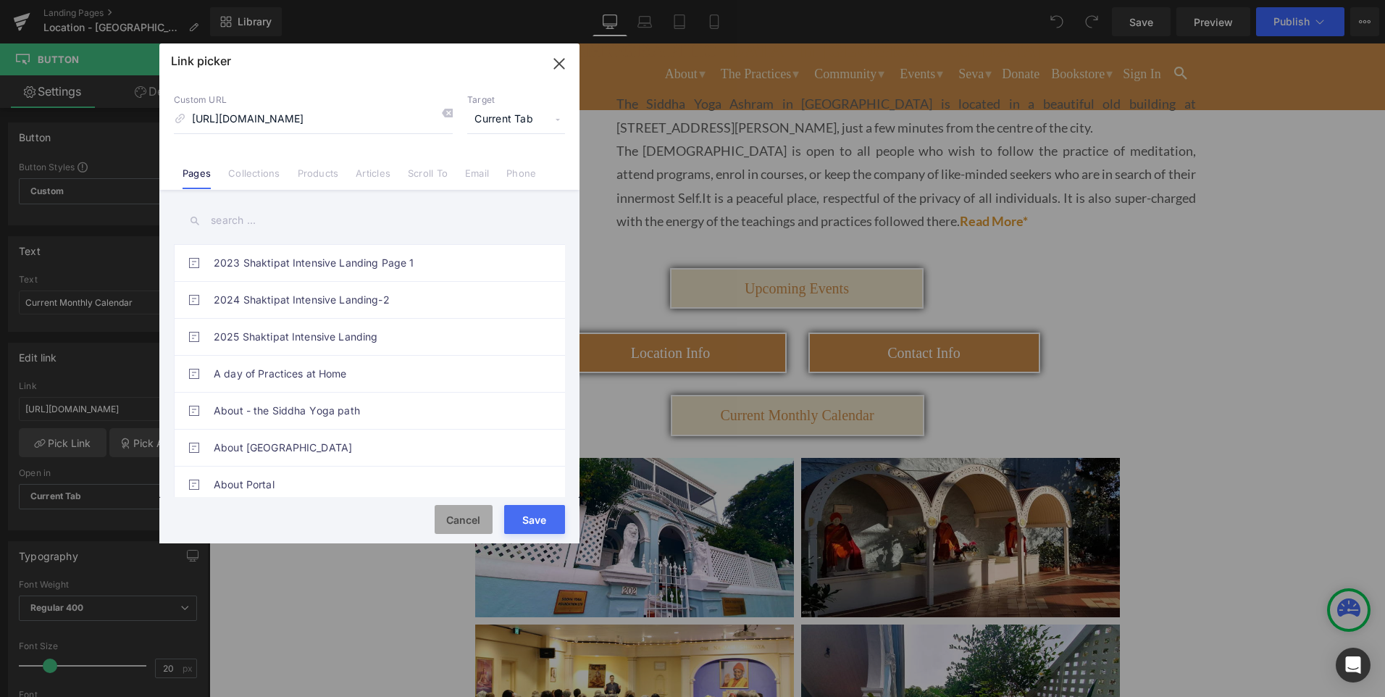
drag, startPoint x: 469, startPoint y: 518, endPoint x: 254, endPoint y: 474, distance: 219.4
click at [469, 518] on button "Cancel" at bounding box center [464, 519] width 58 height 29
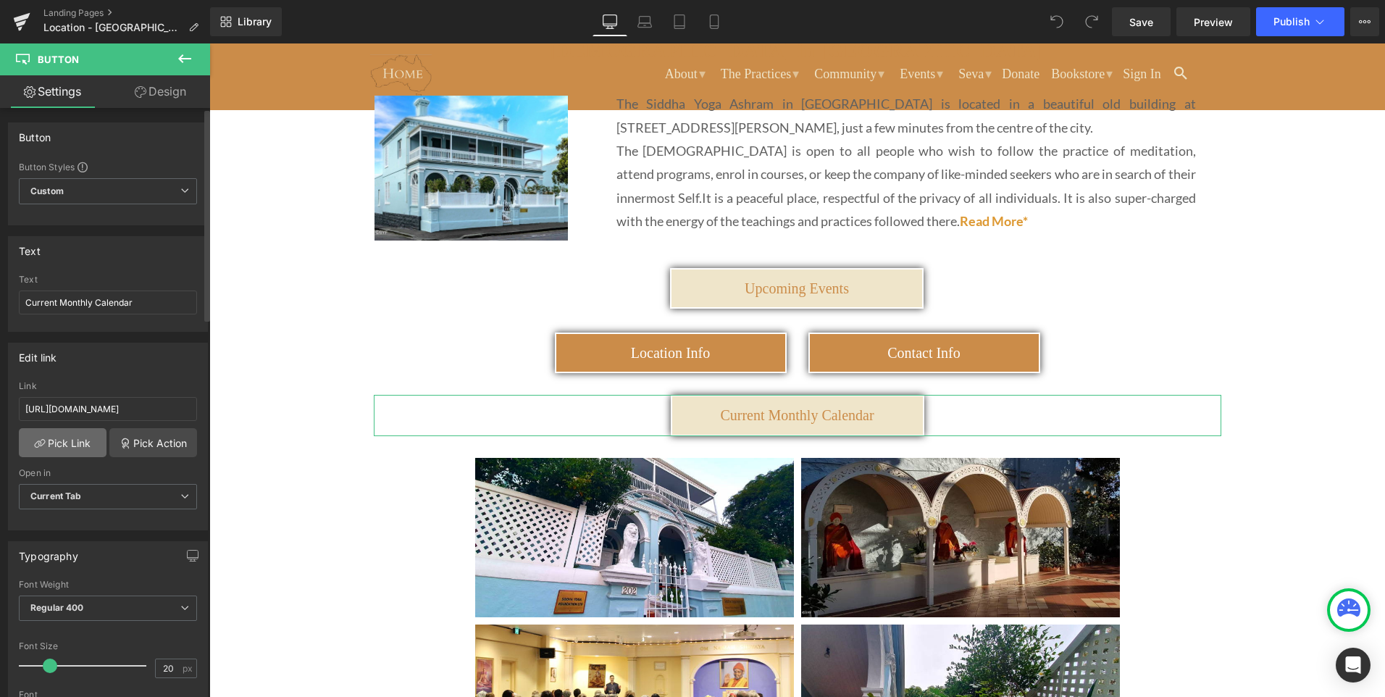
click at [74, 444] on link "Pick Link" at bounding box center [63, 442] width 88 height 29
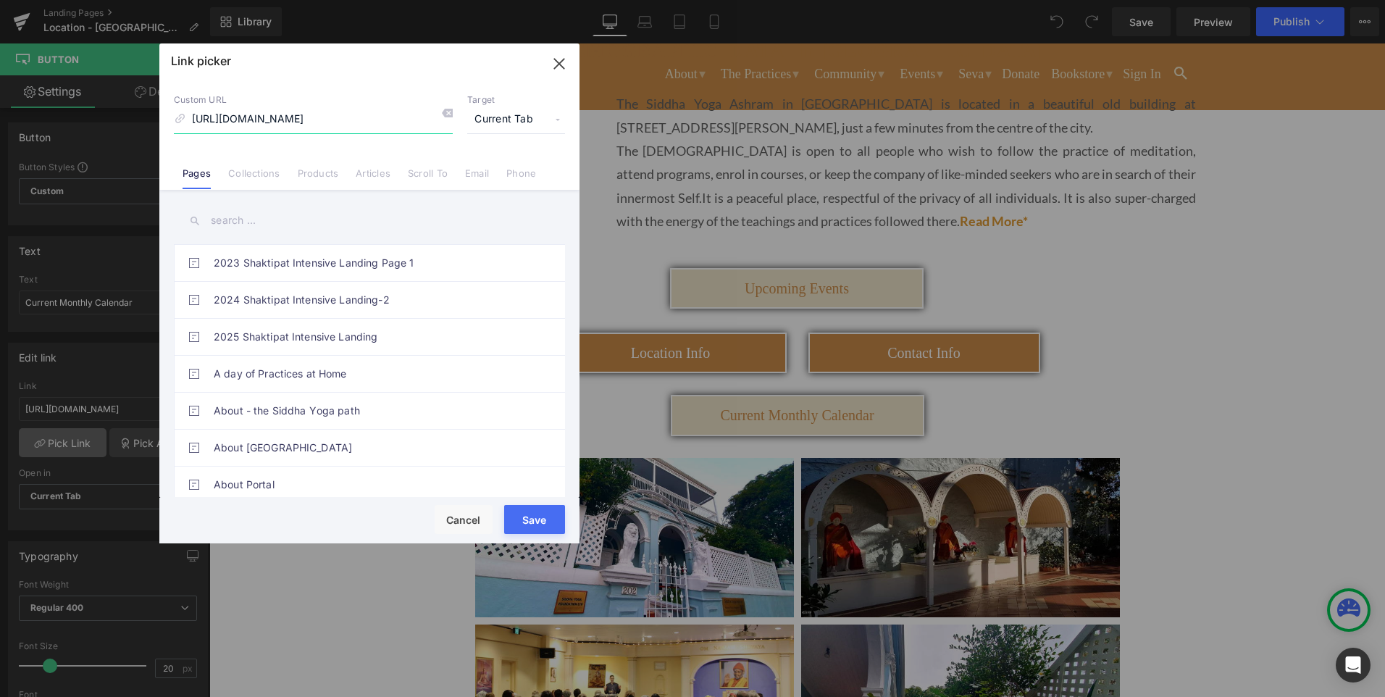
scroll to position [0, 249]
click at [447, 112] on icon at bounding box center [447, 113] width 12 height 12
click at [343, 115] on input at bounding box center [313, 120] width 279 height 28
paste input "https://siddhayogaaus.sharepoint.com/:b:/s/srs/ERLg6Sj0WHVBo0PZkY9ZtLcB_FhtoK4b…"
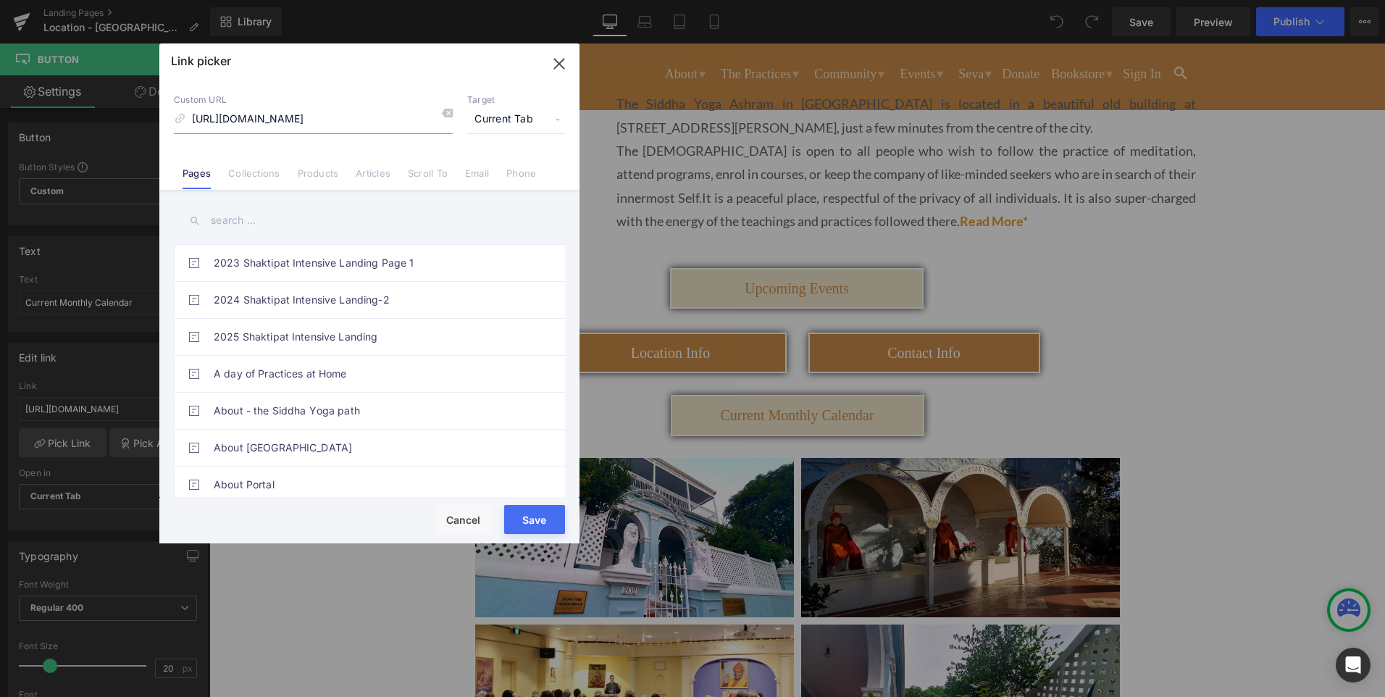
scroll to position [0, 256]
type input "https://siddhayogaaus.sharepoint.com/:b:/s/srs/ERLg6Sj0WHVBo0PZkY9ZtLcB_FhtoK4b…"
click at [522, 520] on button "Save" at bounding box center [534, 519] width 61 height 29
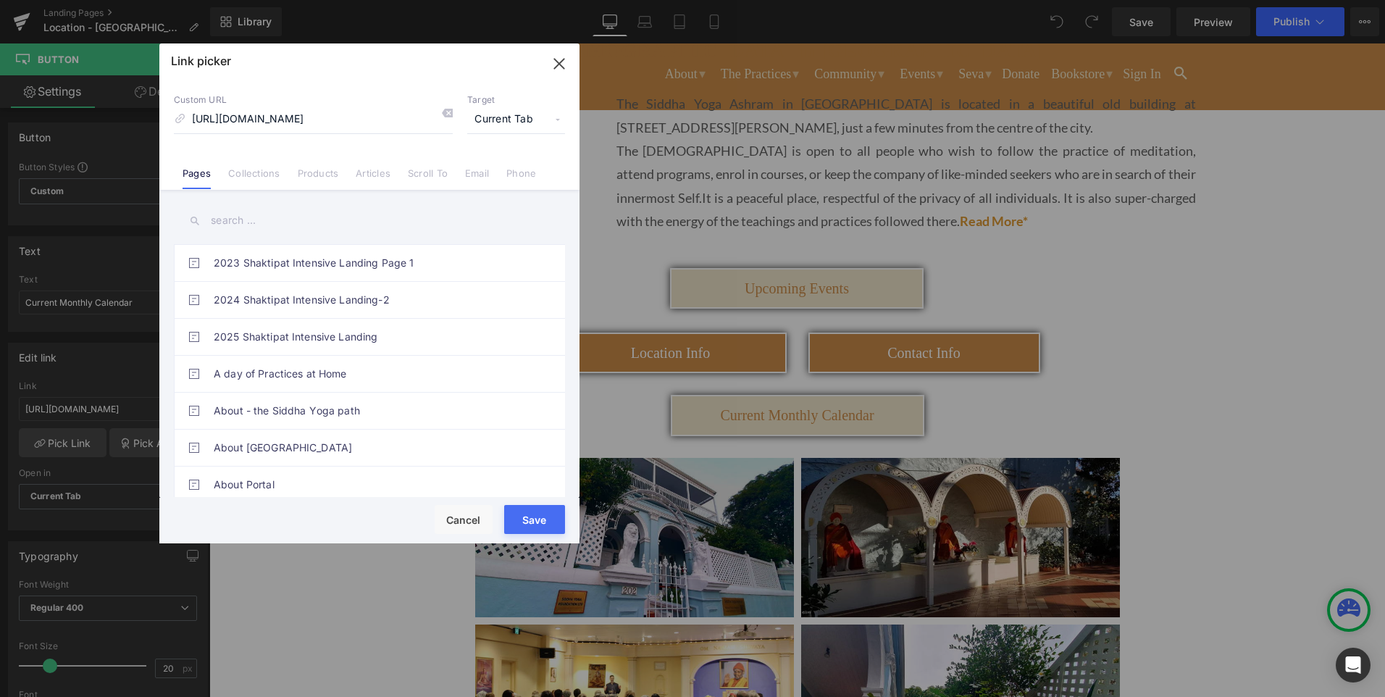
type input "https://siddhayogaaus.sharepoint.com/:b:/s/srs/ERLg6Sj0WHVBo0PZkY9ZtLcB_FhtoK4b…"
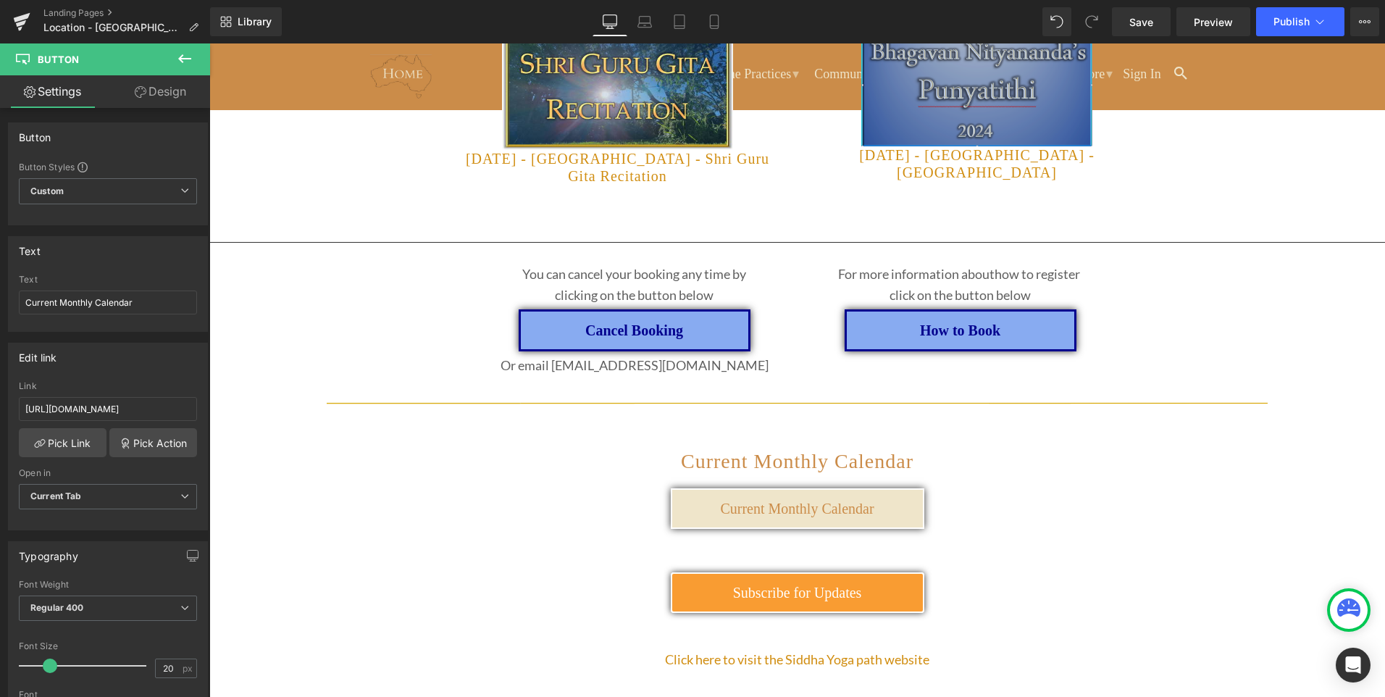
scroll to position [1955, 0]
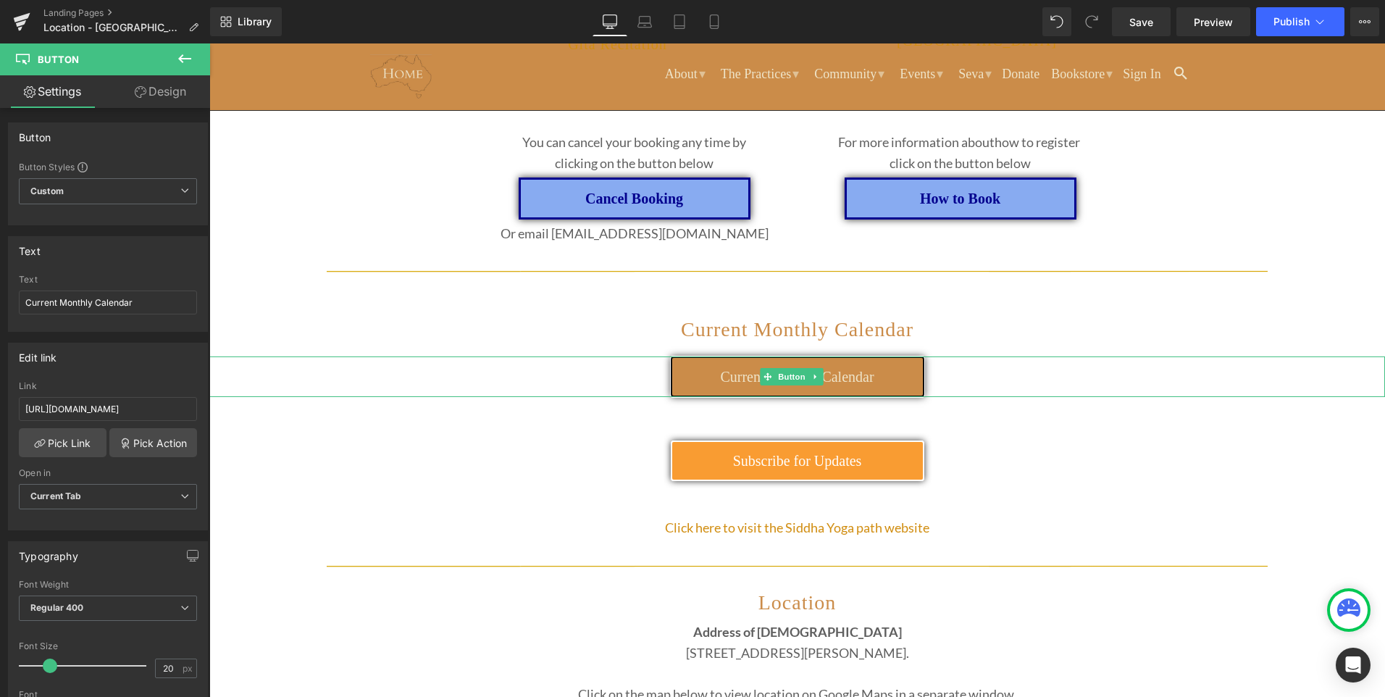
click at [749, 377] on span "Current Monthly Calendar" at bounding box center [797, 377] width 154 height 16
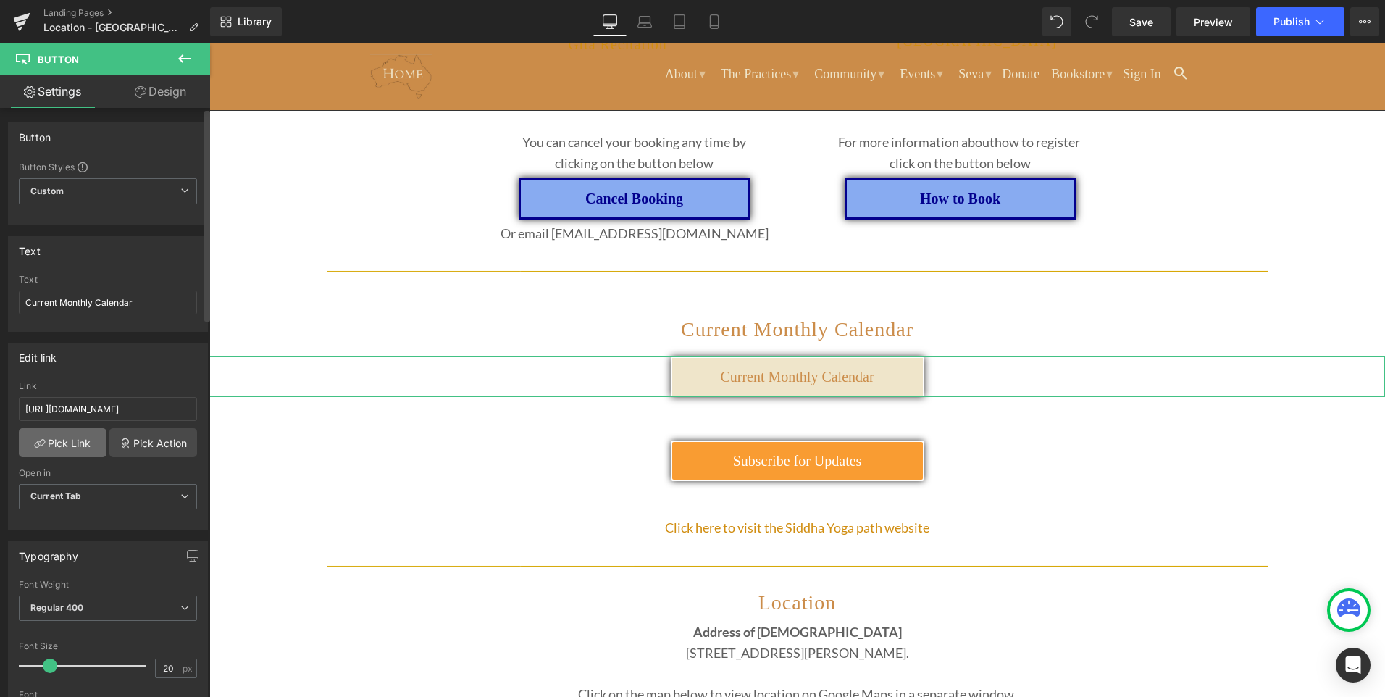
click at [50, 445] on link "Pick Link" at bounding box center [63, 442] width 88 height 29
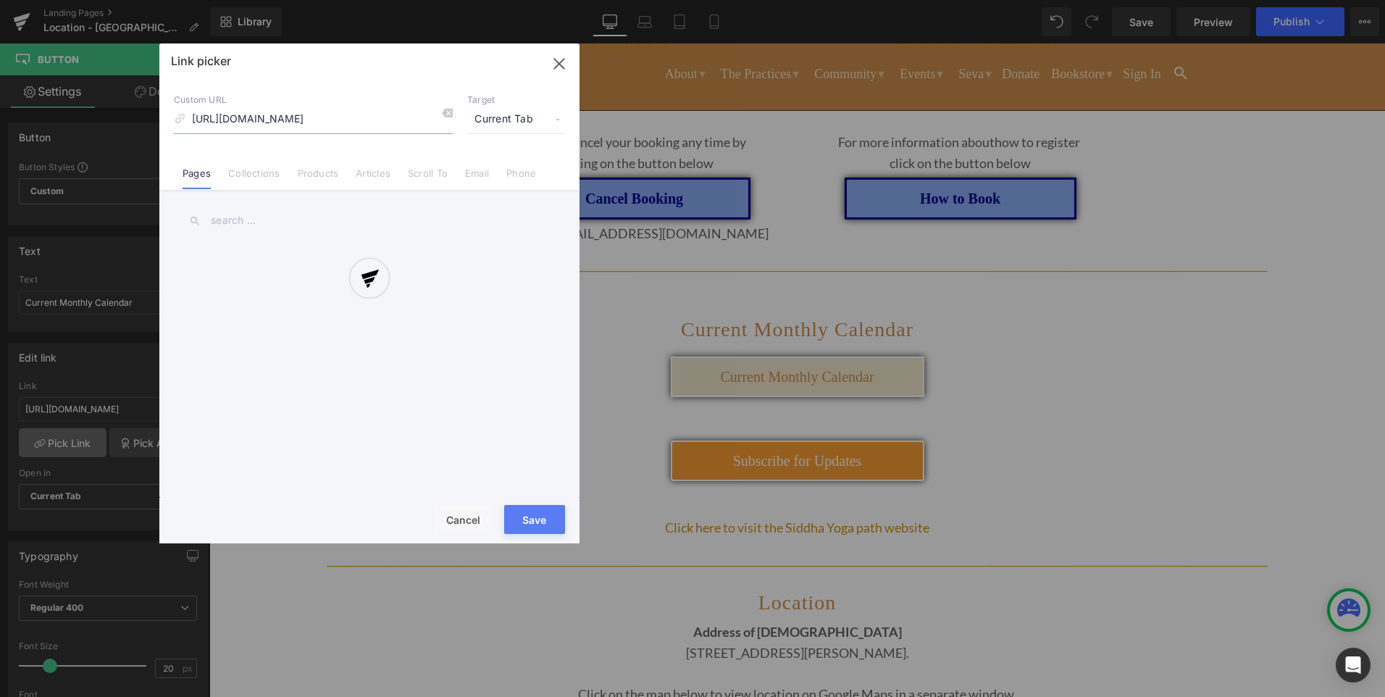
scroll to position [0, 249]
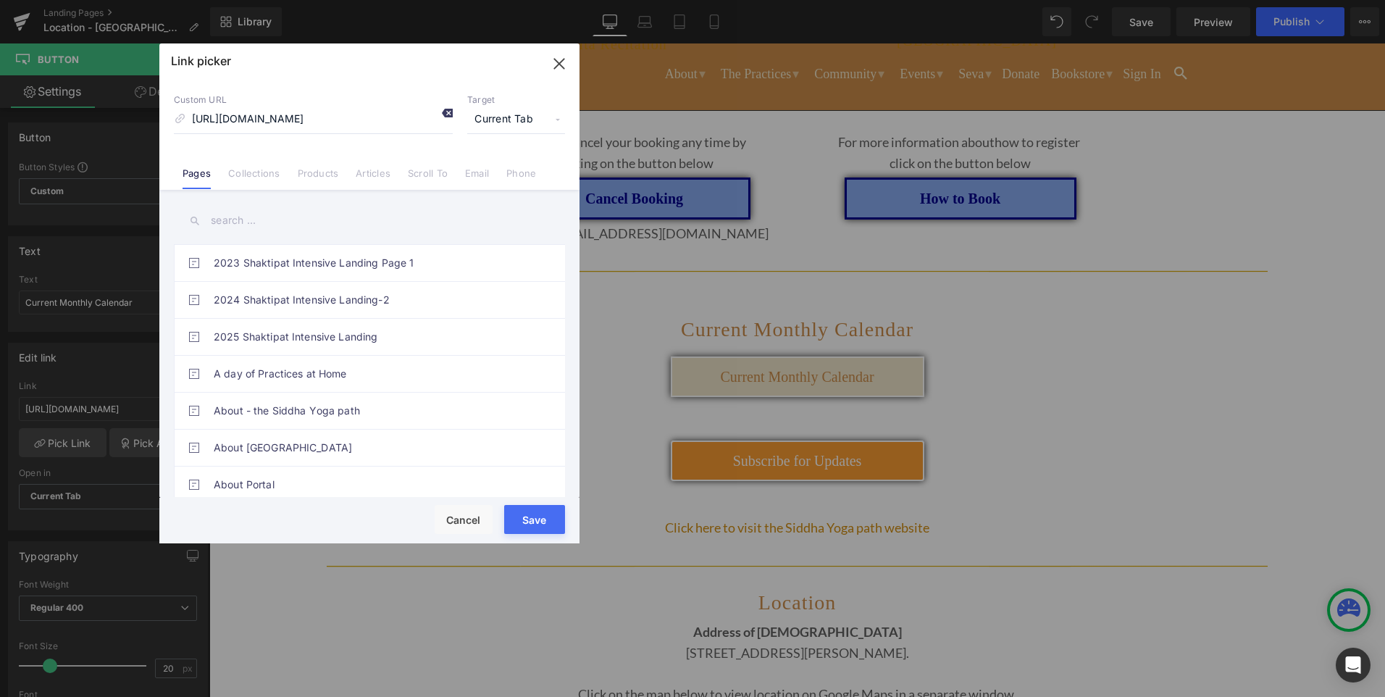
click at [446, 112] on icon at bounding box center [447, 113] width 12 height 12
click at [387, 115] on input at bounding box center [313, 120] width 279 height 28
paste input "https://siddhayogaaus.sharepoint.com/:b:/s/srs/ERLg6Sj0WHVBo0PZkY9ZtLcB_FhtoK4b…"
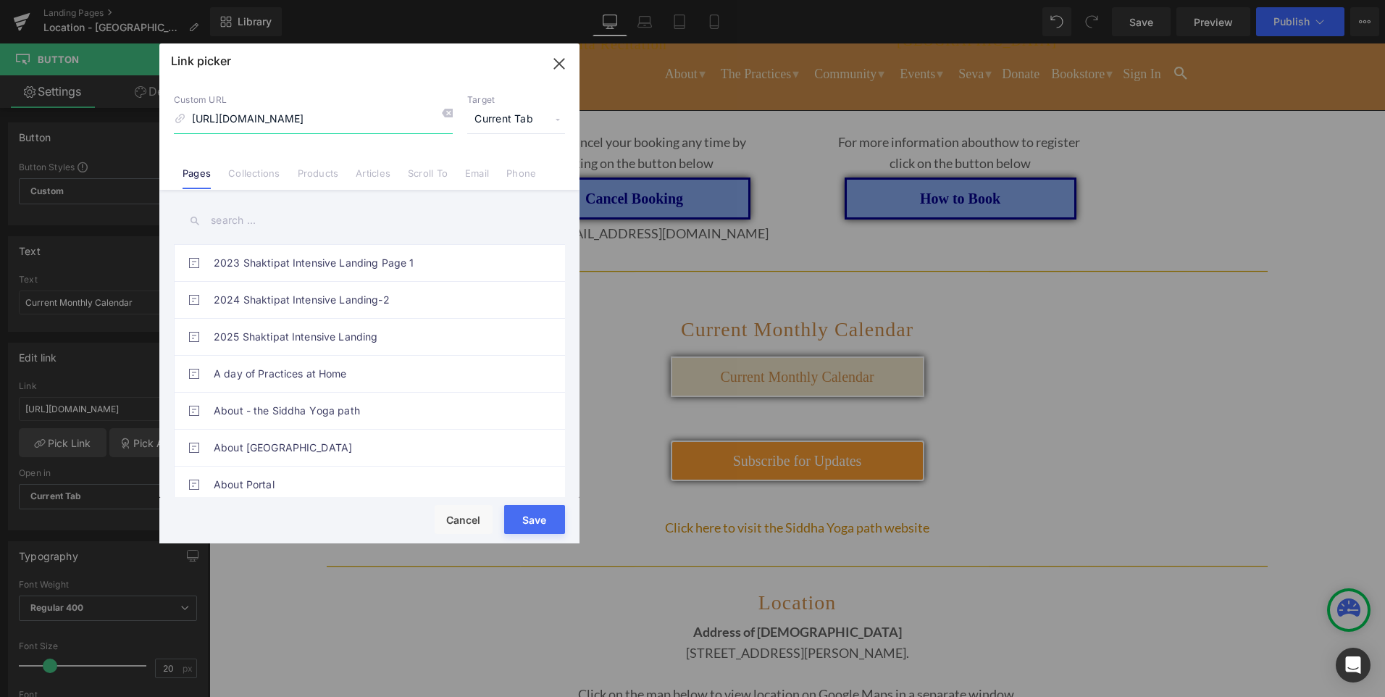
type input "https://siddhayogaaus.sharepoint.com/:b:/s/srs/ERLg6Sj0WHVBo0PZkY9ZtLcB_FhtoK4b…"
drag, startPoint x: 525, startPoint y: 523, endPoint x: 395, endPoint y: 439, distance: 154.5
click at [525, 523] on button "Save" at bounding box center [534, 519] width 61 height 29
type input "https://siddhayogaaus.sharepoint.com/:b:/s/srs/ERLg6Sj0WHVBo0PZkY9ZtLcB_FhtoK4b…"
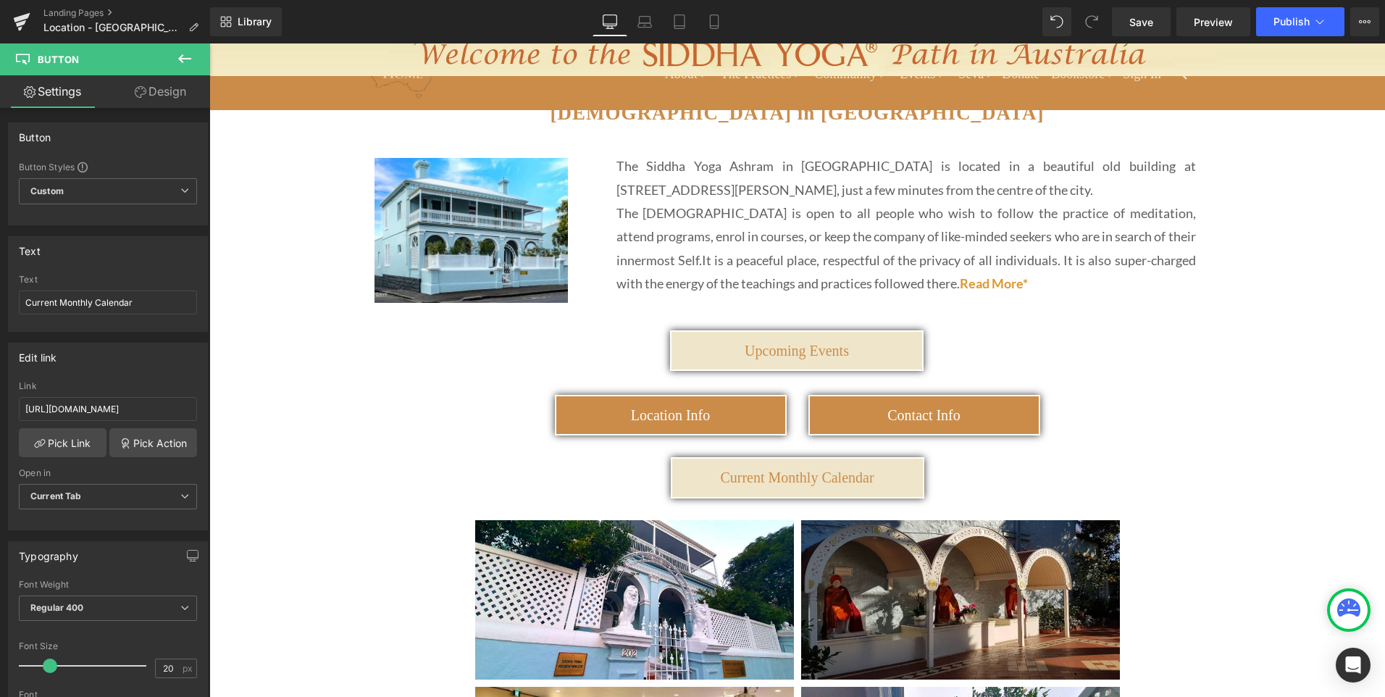
scroll to position [0, 0]
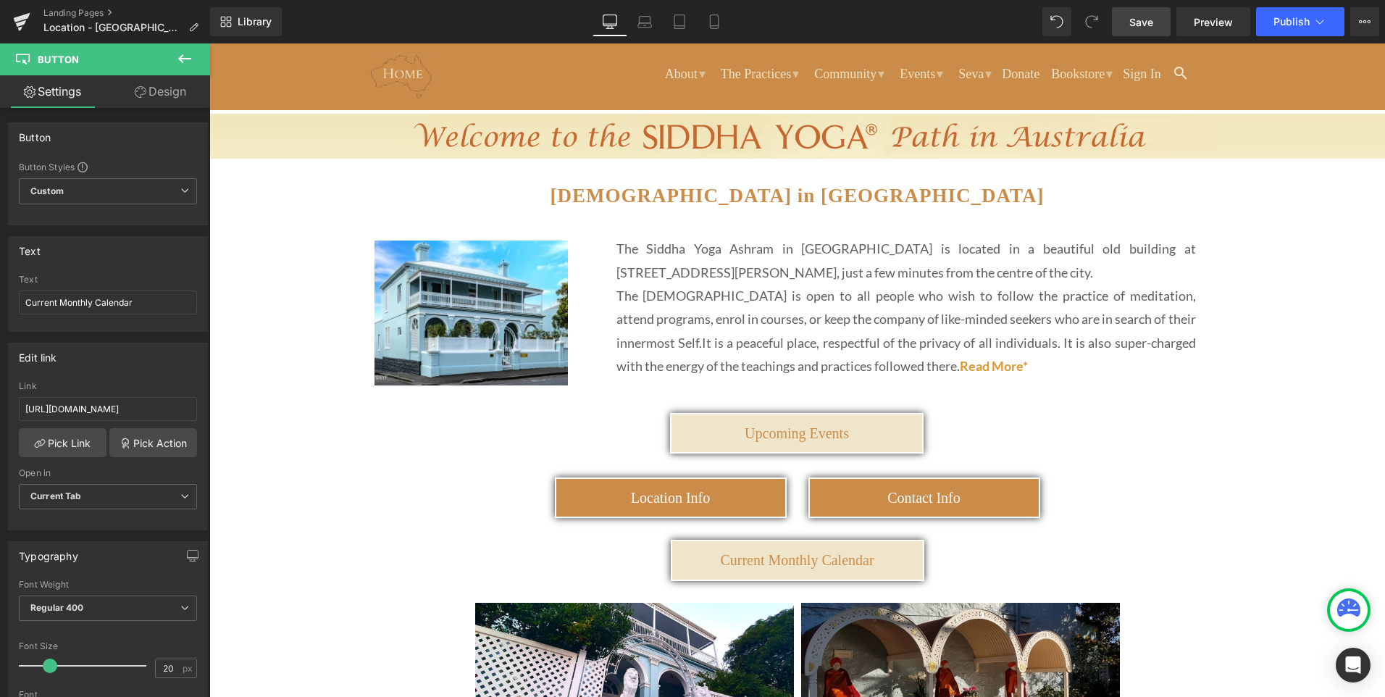
click at [1146, 25] on span "Save" at bounding box center [1141, 21] width 24 height 15
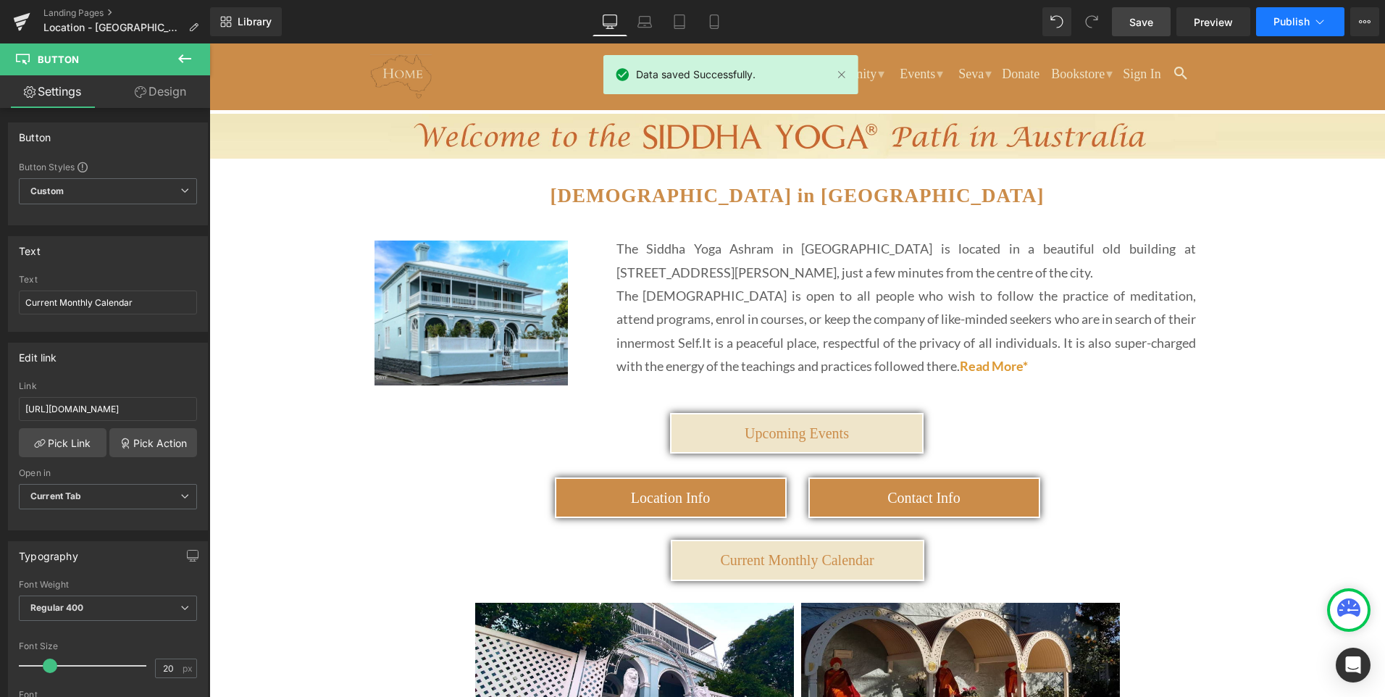
click at [1316, 20] on icon at bounding box center [1319, 21] width 14 height 14
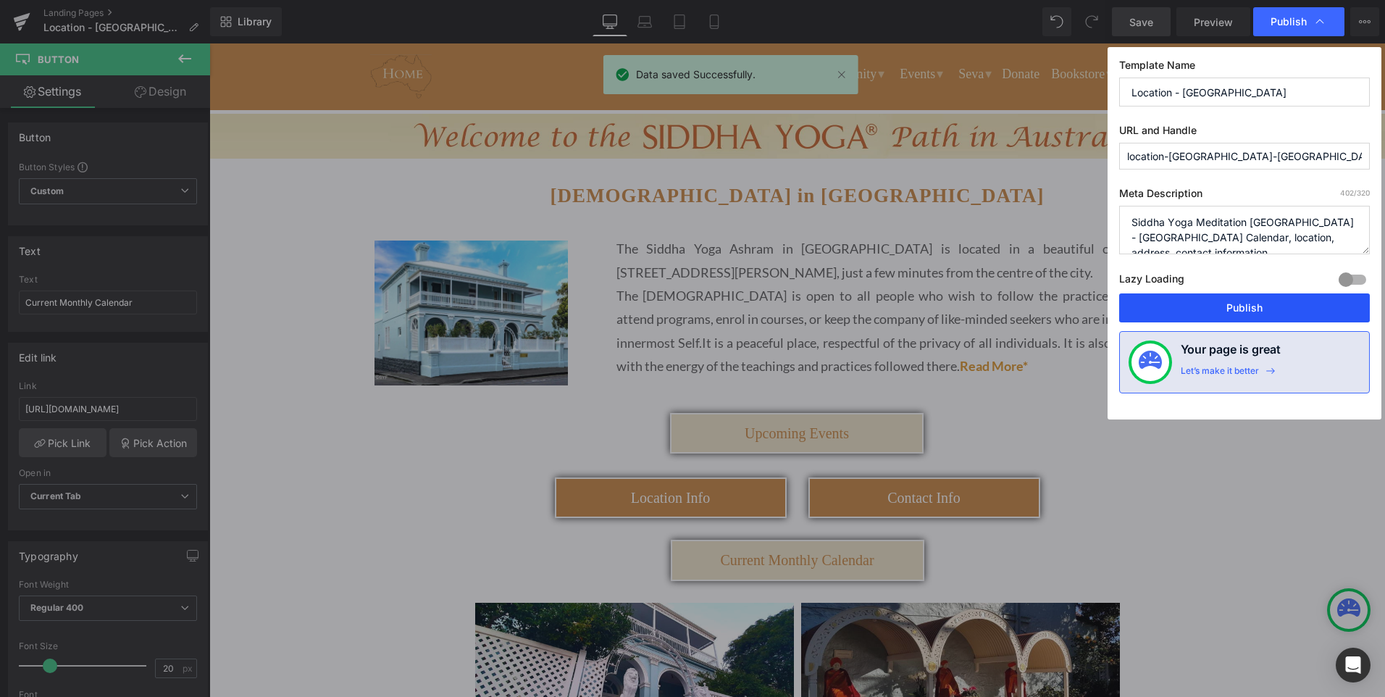
click at [1218, 303] on button "Publish" at bounding box center [1244, 307] width 251 height 29
